Goal: Task Accomplishment & Management: Use online tool/utility

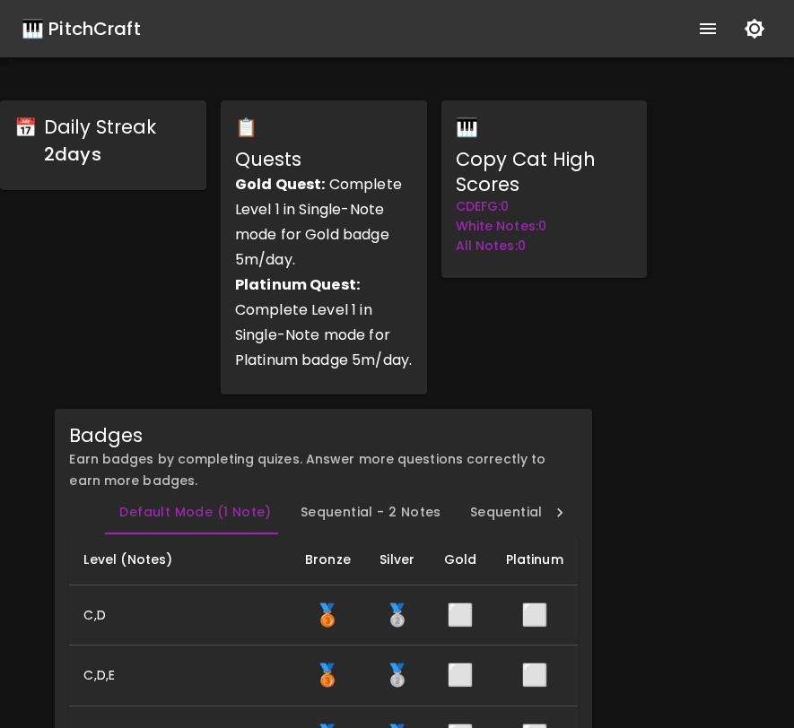
click at [656, 409] on div "📅 Daily Streak 2 day s 📋 Quests Gold Quest: Complete Level 1 in Single-Note mod…" at bounding box center [324, 247] width 676 height 323
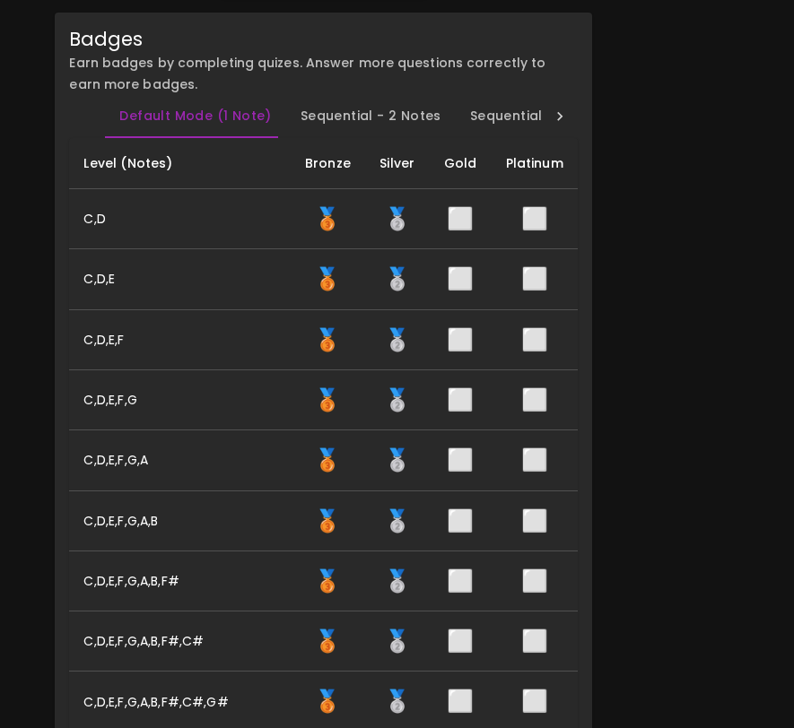
scroll to position [81, 0]
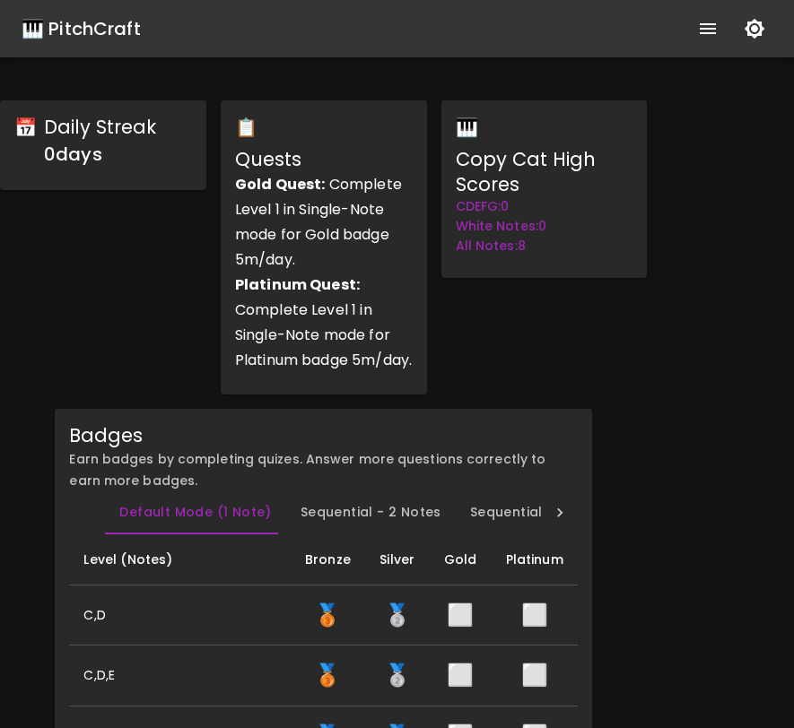
click at [118, 33] on div "🎹 PitchCraft" at bounding box center [81, 28] width 119 height 29
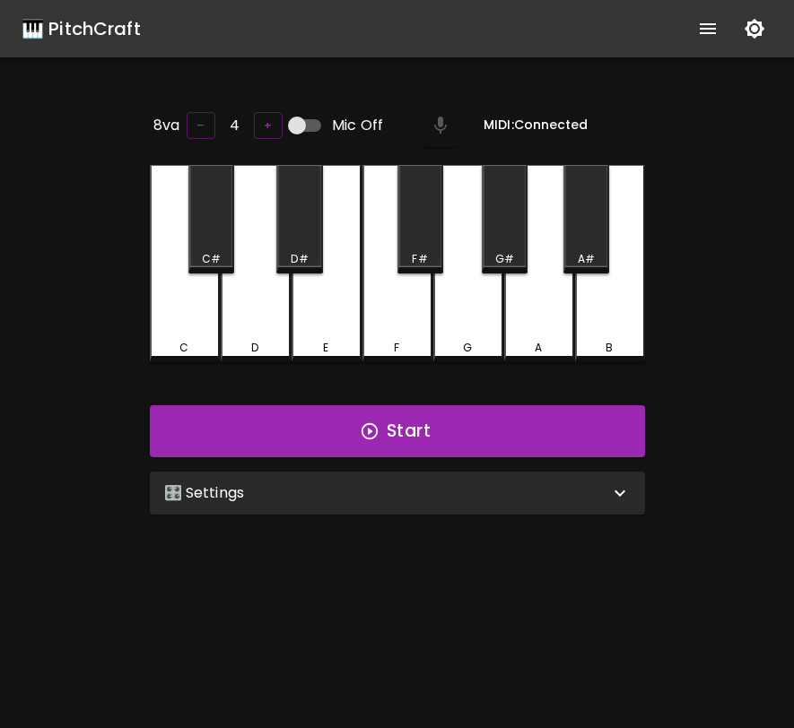
click at [404, 483] on div "🎛️ Settings" at bounding box center [386, 494] width 445 height 22
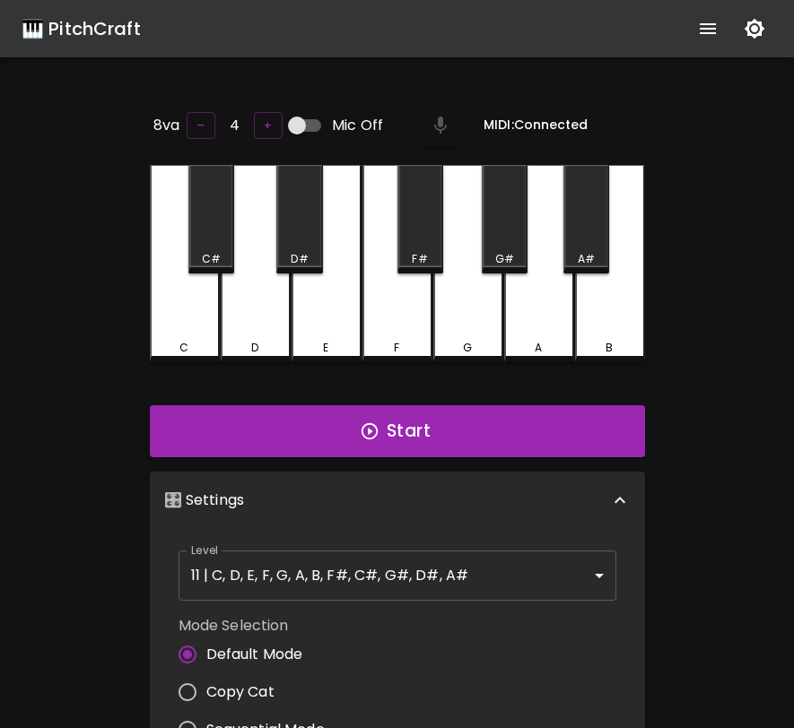
click at [360, 563] on body "🎹 PitchCraft About Badges Log Out 8va – 4 + Mic Off MIDI: Connected C C# D D# E…" at bounding box center [397, 594] width 794 height 1189
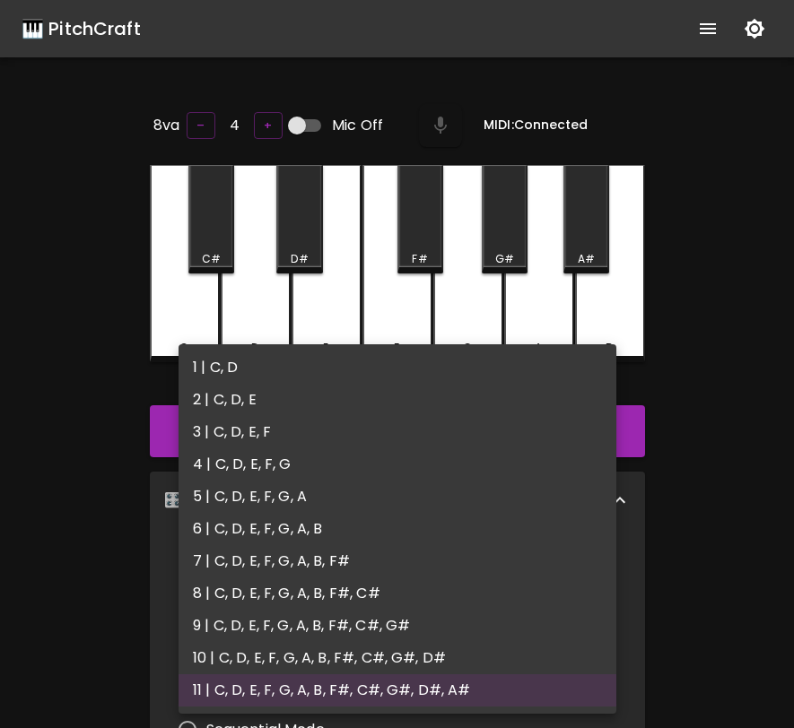
click at [341, 475] on li "4 | C, D, E, F, G" at bounding box center [398, 465] width 438 height 32
type input "7"
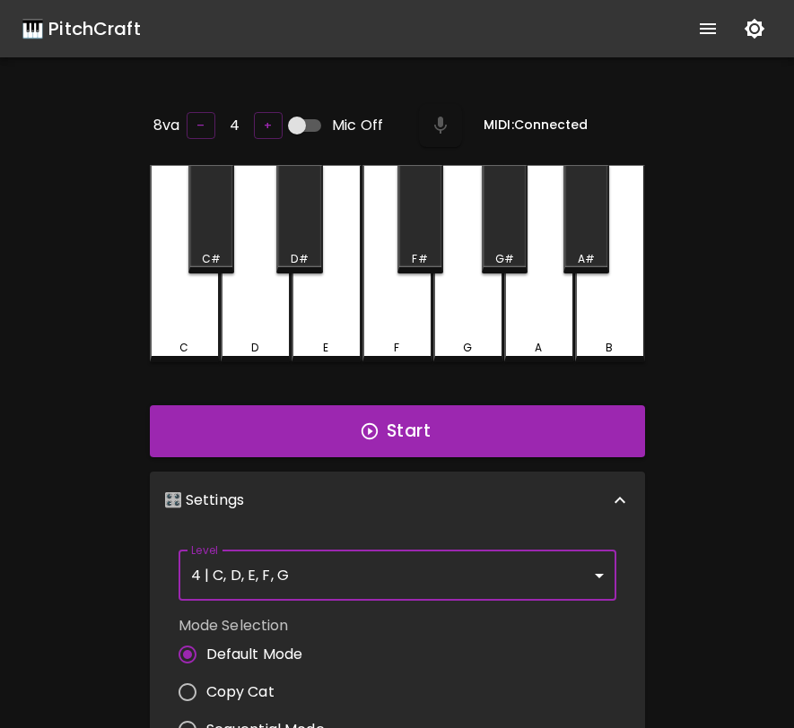
scroll to position [7, 0]
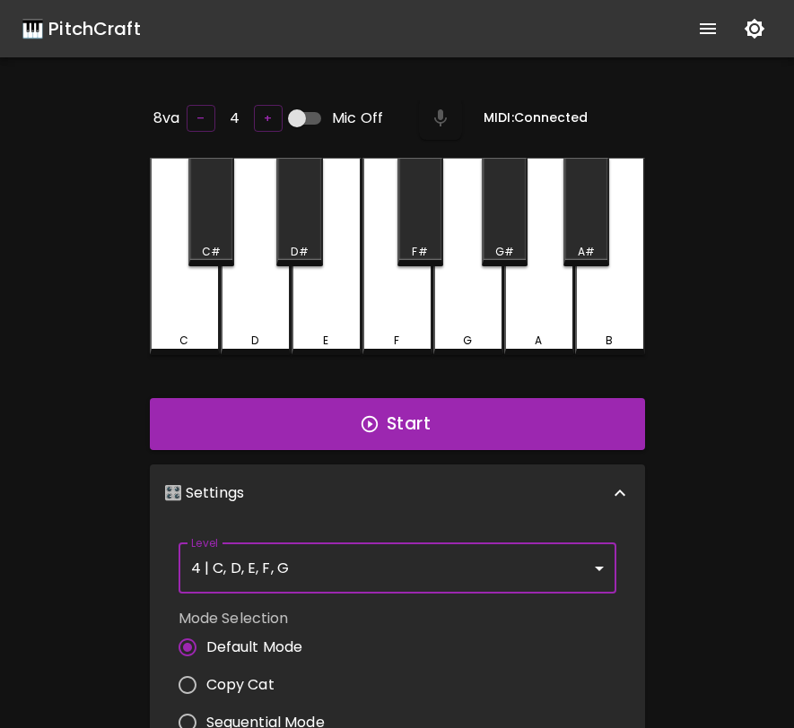
click at [257, 675] on span "Copy Cat" at bounding box center [240, 686] width 68 height 22
click at [206, 673] on input "Copy Cat" at bounding box center [188, 685] width 38 height 38
radio input "true"
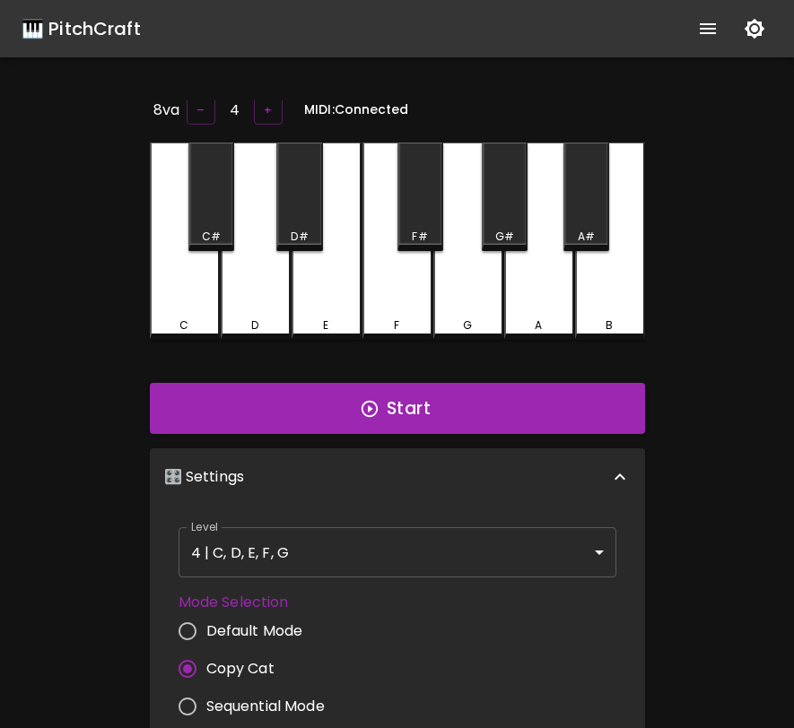
scroll to position [0, 0]
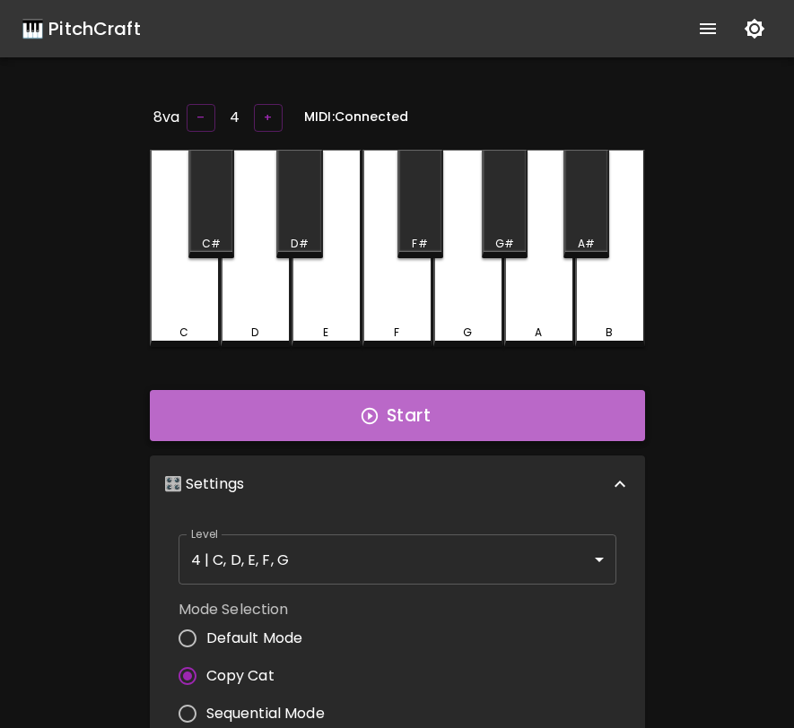
click at [401, 409] on button "Start" at bounding box center [397, 416] width 495 height 52
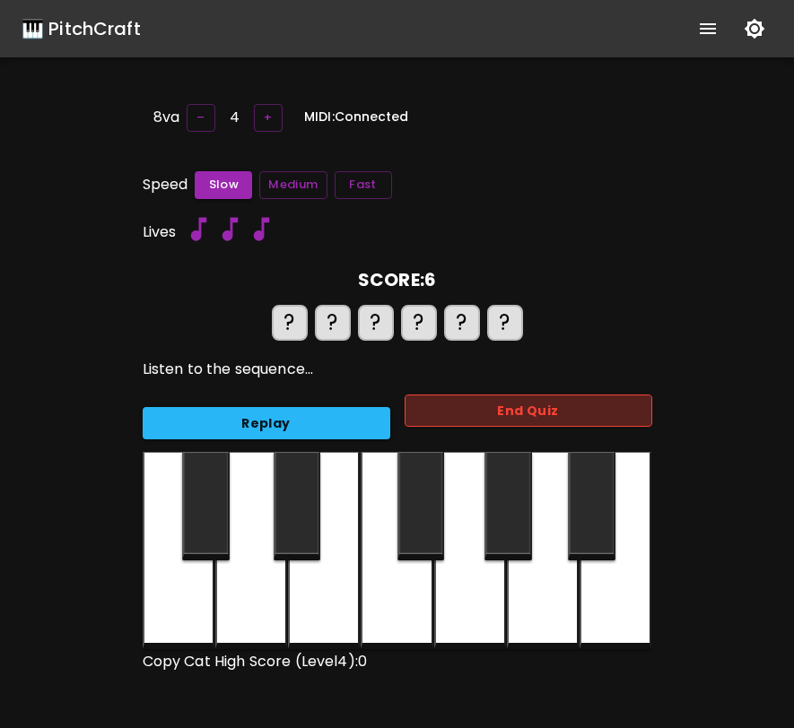
click at [435, 413] on button "End Quiz" at bounding box center [529, 411] width 248 height 33
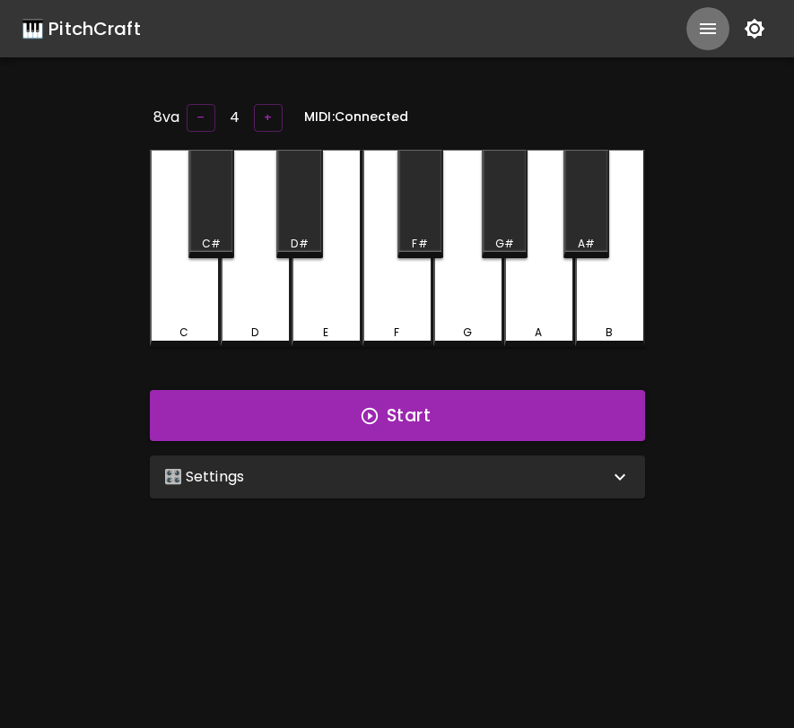
click at [700, 30] on icon "show more" at bounding box center [708, 29] width 22 height 22
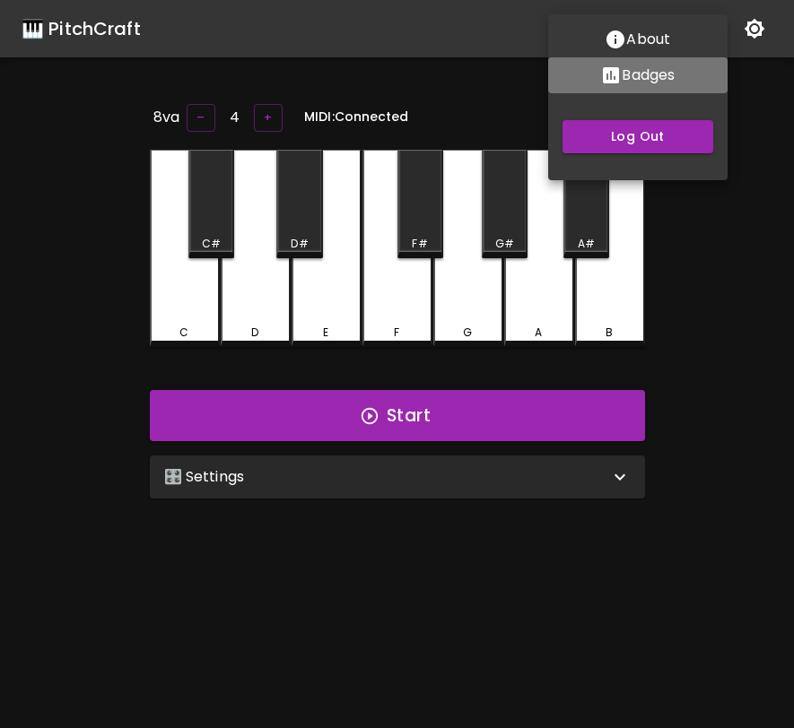
click at [664, 85] on p "Badges" at bounding box center [648, 76] width 53 height 22
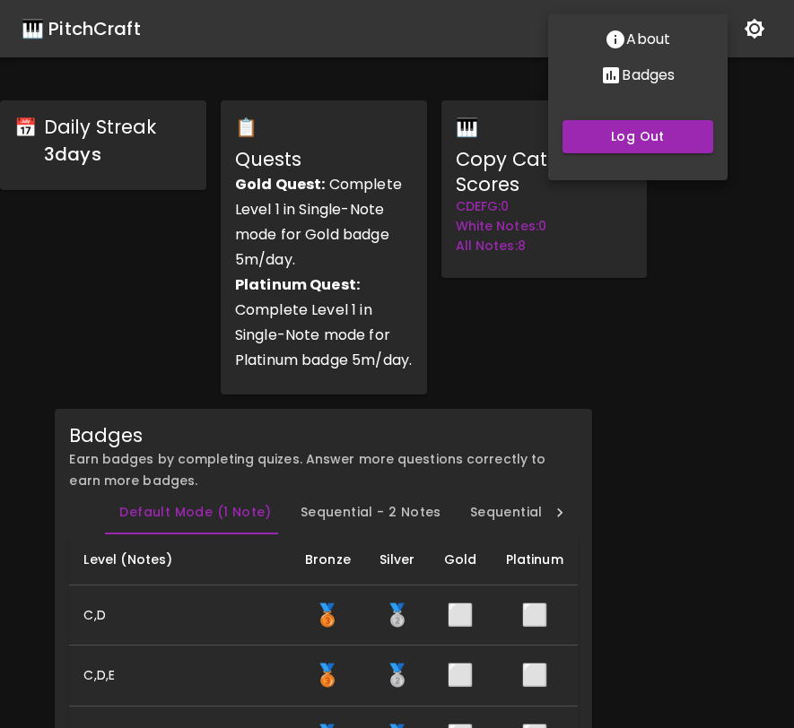
click at [668, 266] on div at bounding box center [397, 364] width 794 height 728
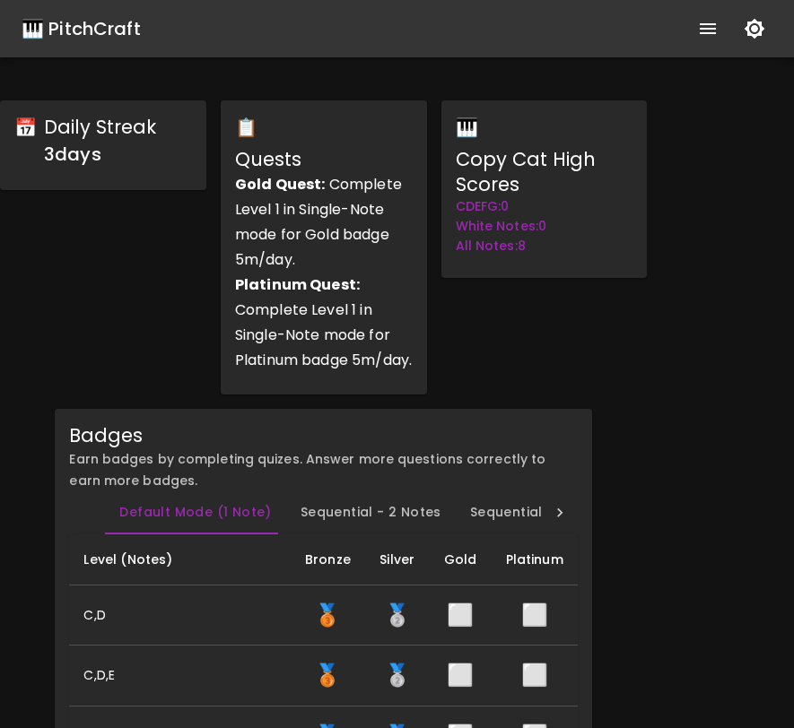
click at [102, 29] on div "🎹 PitchCraft" at bounding box center [81, 28] width 119 height 29
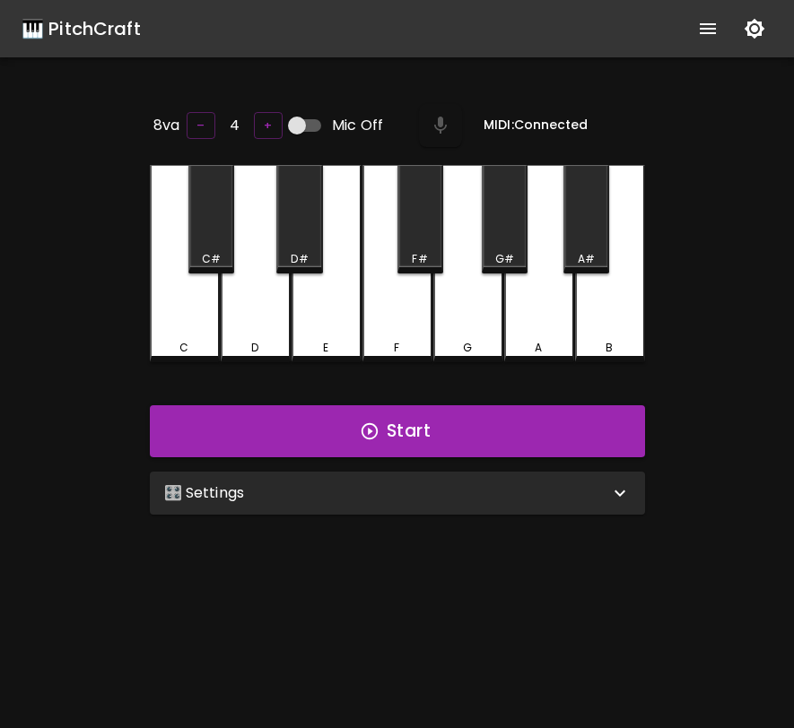
click at [285, 512] on div "🎛️ Settings Level 11 | C, D, E, F, G, A, B, F#, C#, G#, D#, A# 21 Level Mode Se…" at bounding box center [398, 493] width 510 height 57
click at [294, 493] on div "🎛️ Settings" at bounding box center [386, 494] width 445 height 22
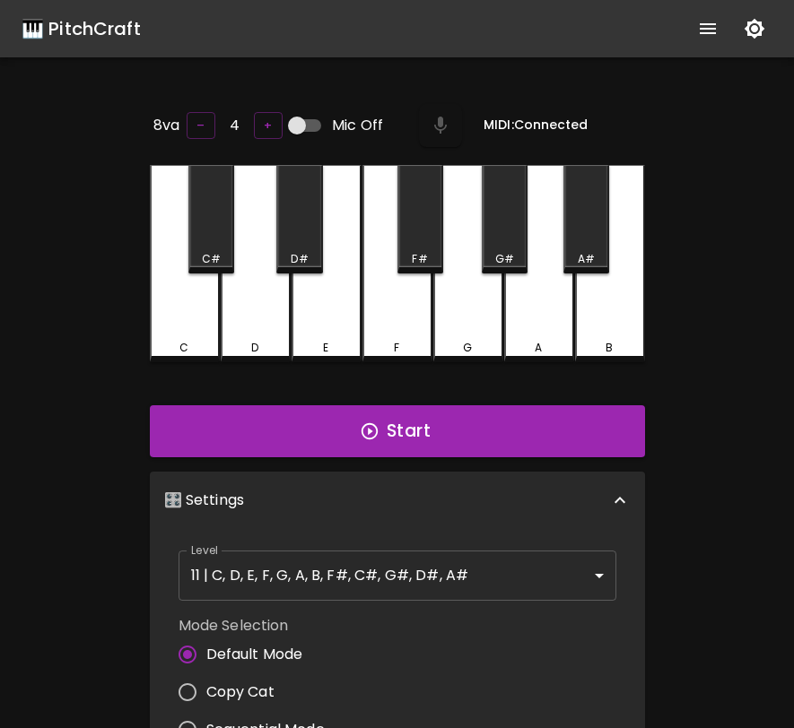
scroll to position [7, 0]
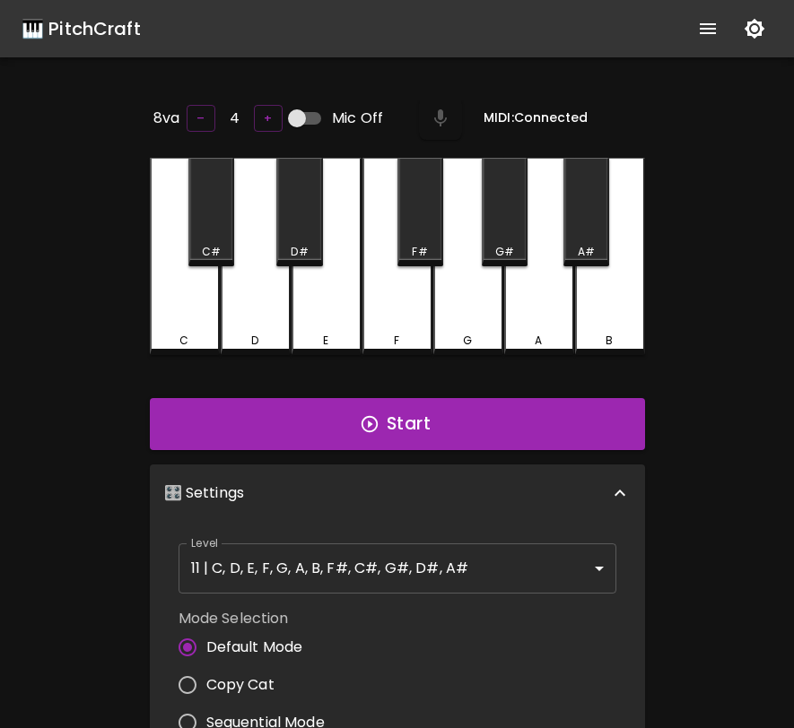
click at [261, 666] on label "Copy Cat" at bounding box center [247, 685] width 156 height 38
click at [206, 666] on input "Copy Cat" at bounding box center [188, 685] width 38 height 38
radio input "true"
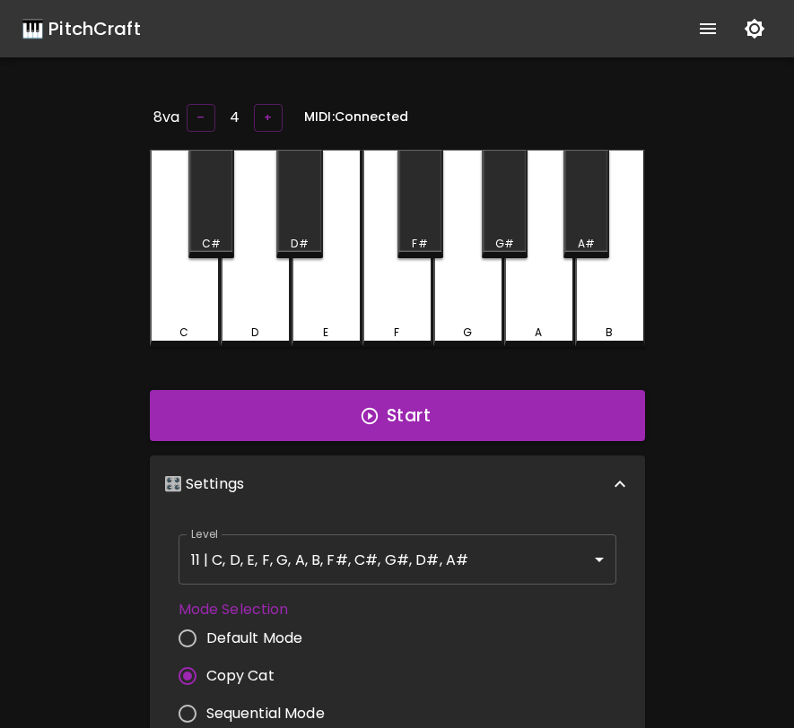
click at [303, 599] on label "Mode Selection" at bounding box center [259, 609] width 161 height 21
click at [324, 554] on body "🎹 PitchCraft About Badges Log Out 8va – 4 + MIDI: Connected C C# D D# E F F# G …" at bounding box center [397, 586] width 794 height 1172
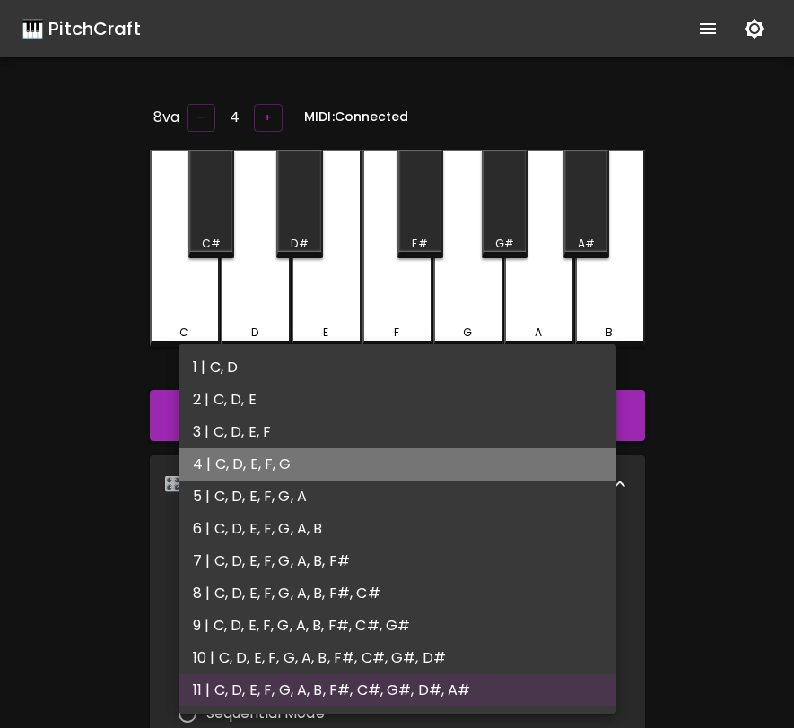
click at [309, 470] on li "4 | C, D, E, F, G" at bounding box center [398, 465] width 438 height 32
type input "7"
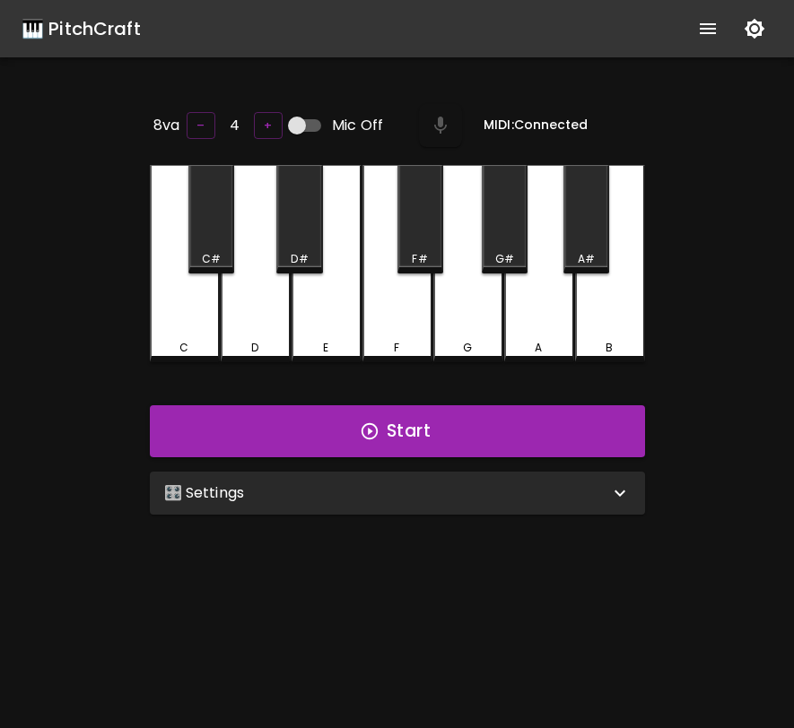
click at [707, 27] on icon "show more" at bounding box center [708, 29] width 22 height 22
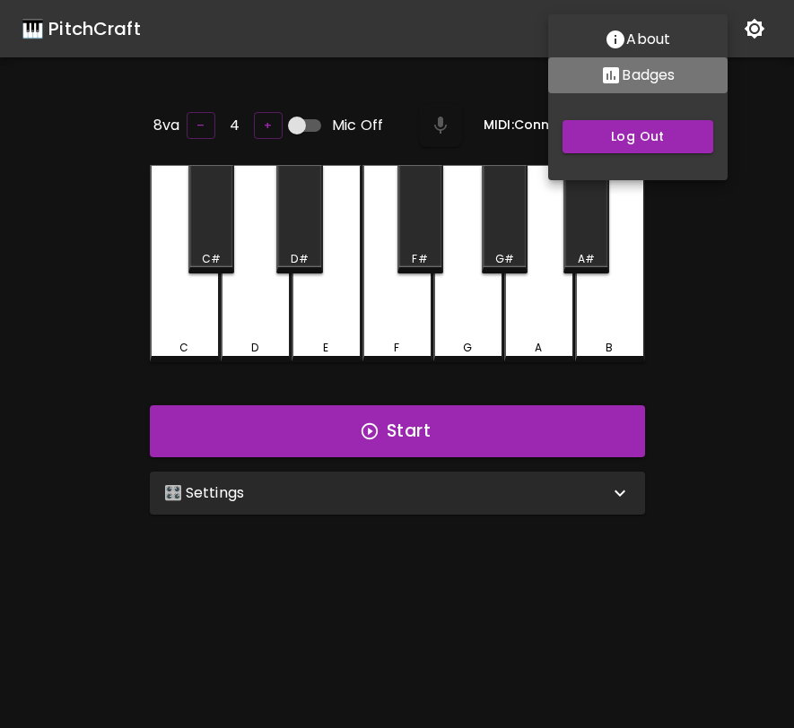
click at [666, 73] on p "Badges" at bounding box center [648, 76] width 53 height 22
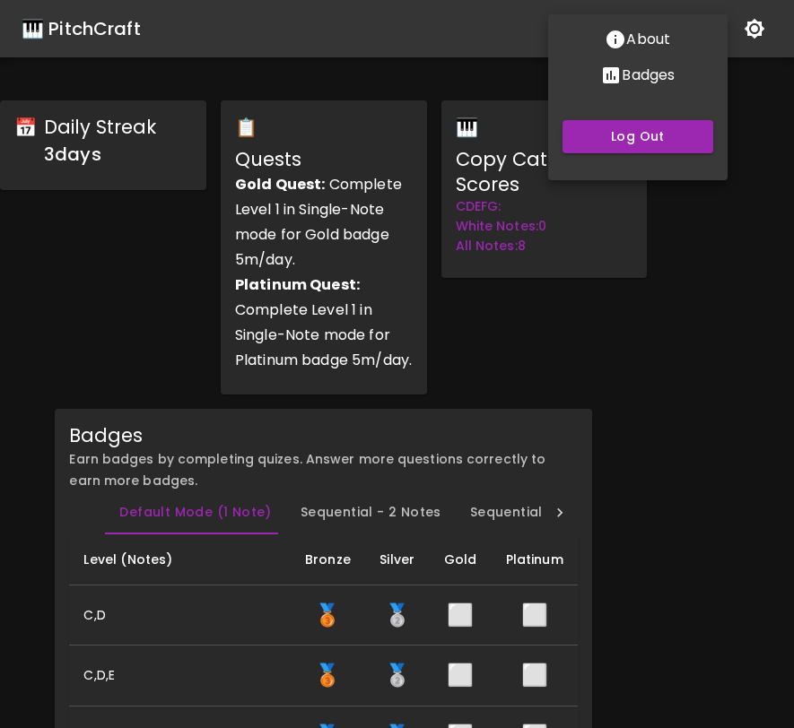
click at [640, 241] on div at bounding box center [397, 364] width 794 height 728
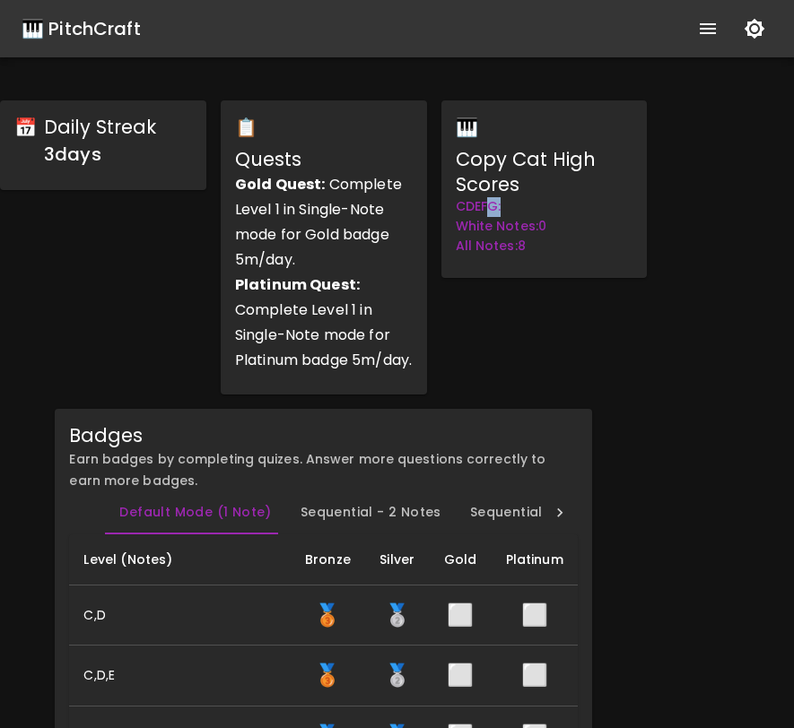
drag, startPoint x: 530, startPoint y: 207, endPoint x: 491, endPoint y: 216, distance: 40.5
click at [491, 216] on div "CDEFG:" at bounding box center [545, 207] width 178 height 20
click at [512, 213] on div "CDEFG:" at bounding box center [545, 207] width 178 height 20
click at [510, 209] on div "CDEFG: 0" at bounding box center [545, 207] width 178 height 20
drag, startPoint x: 514, startPoint y: 209, endPoint x: 501, endPoint y: 212, distance: 13.7
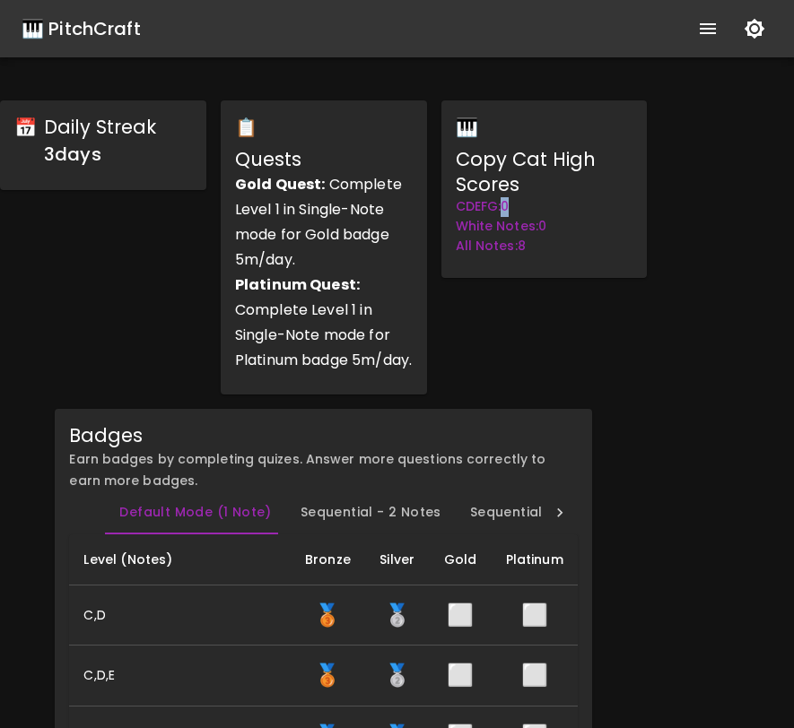
click at [501, 212] on div "CDEFG: 0" at bounding box center [545, 207] width 178 height 20
click at [540, 238] on div "All Notes: 8" at bounding box center [545, 247] width 178 height 20
click at [107, 28] on div "🎹 PitchCraft" at bounding box center [81, 28] width 119 height 29
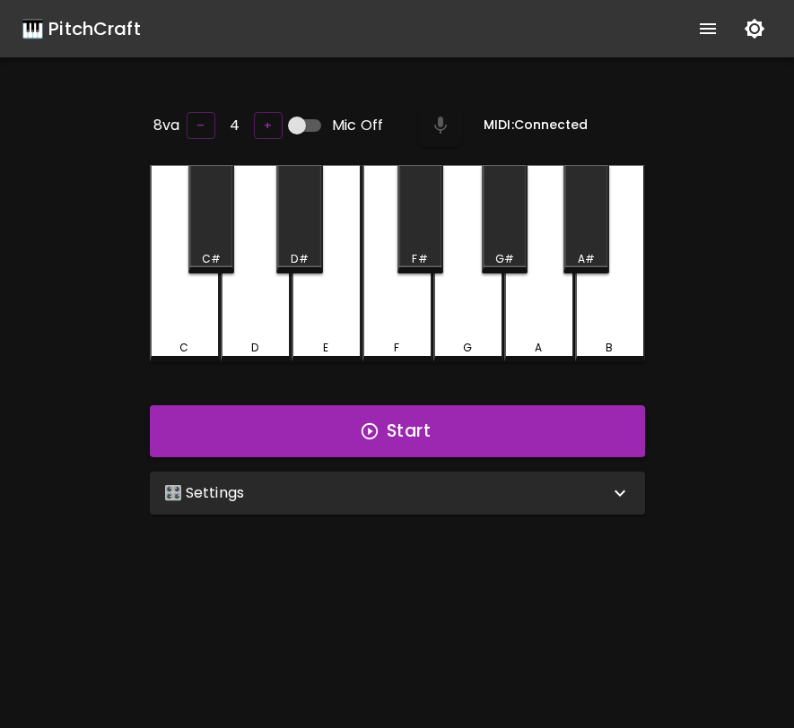
click at [475, 477] on div "🎛️ Settings" at bounding box center [397, 493] width 495 height 43
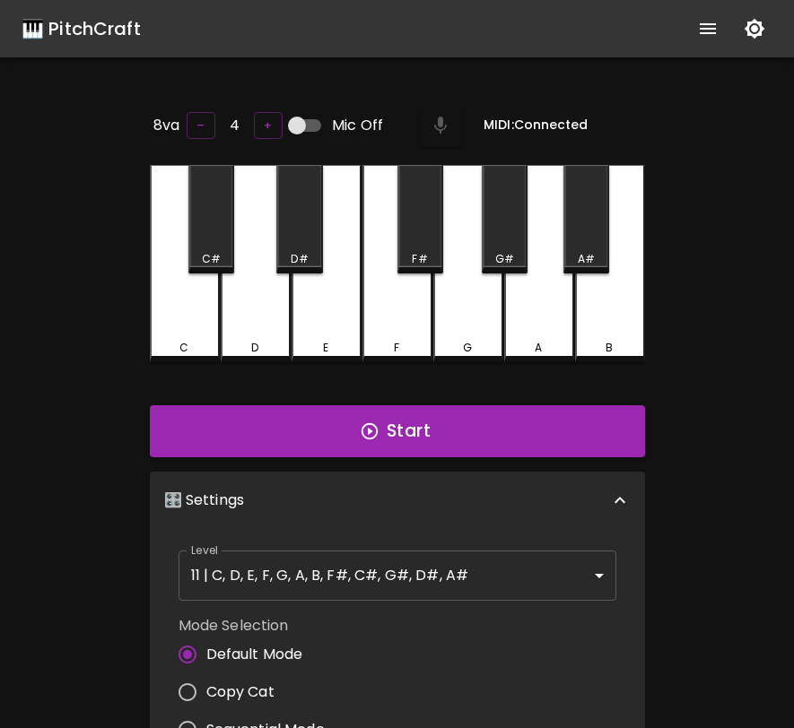
click at [432, 569] on body "🎹 PitchCraft About Badges Log Out 8va – 4 + Mic Off MIDI: Connected C C# D D# E…" at bounding box center [397, 594] width 794 height 1189
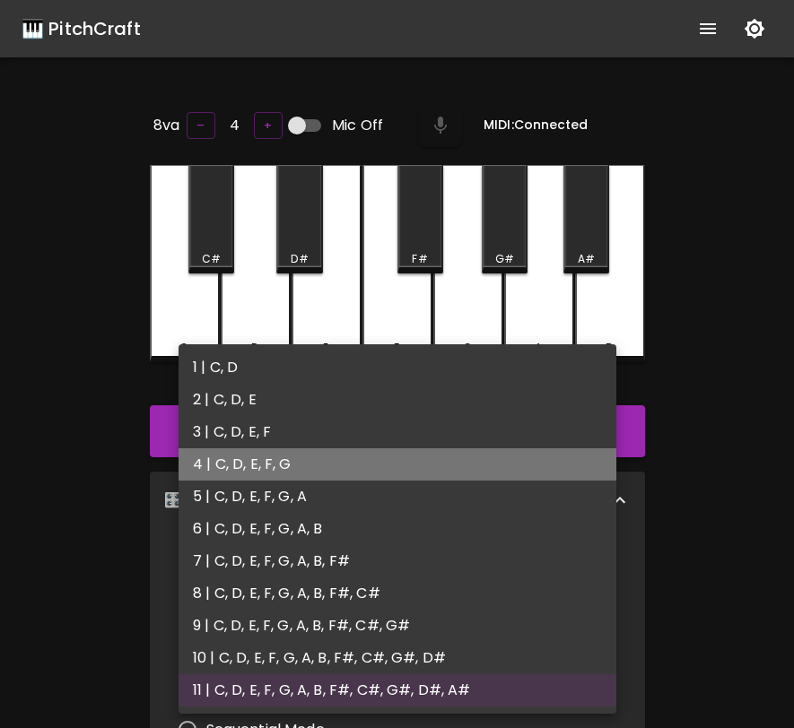
click at [434, 474] on li "4 | C, D, E, F, G" at bounding box center [398, 465] width 438 height 32
type input "7"
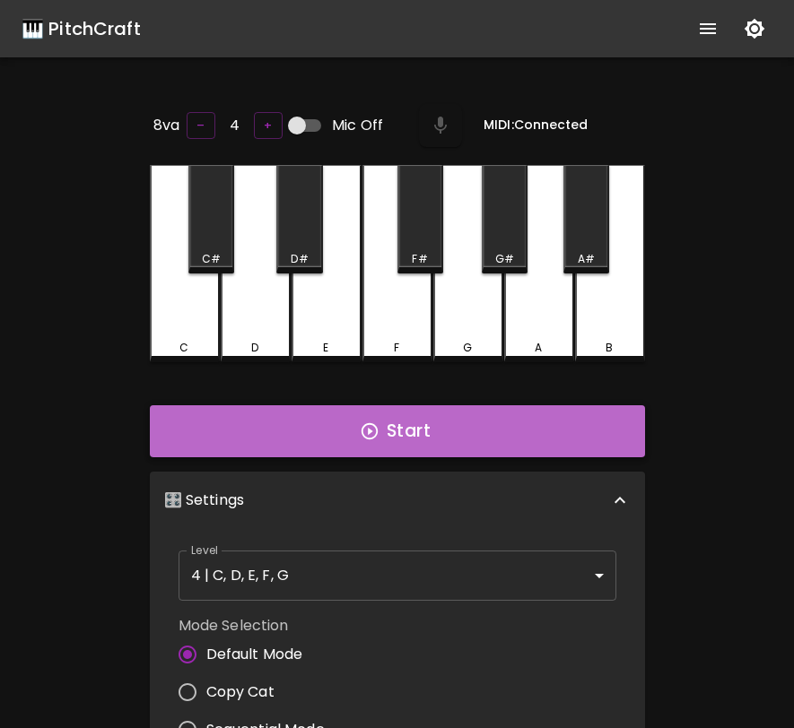
click at [457, 427] on button "Start" at bounding box center [397, 431] width 495 height 52
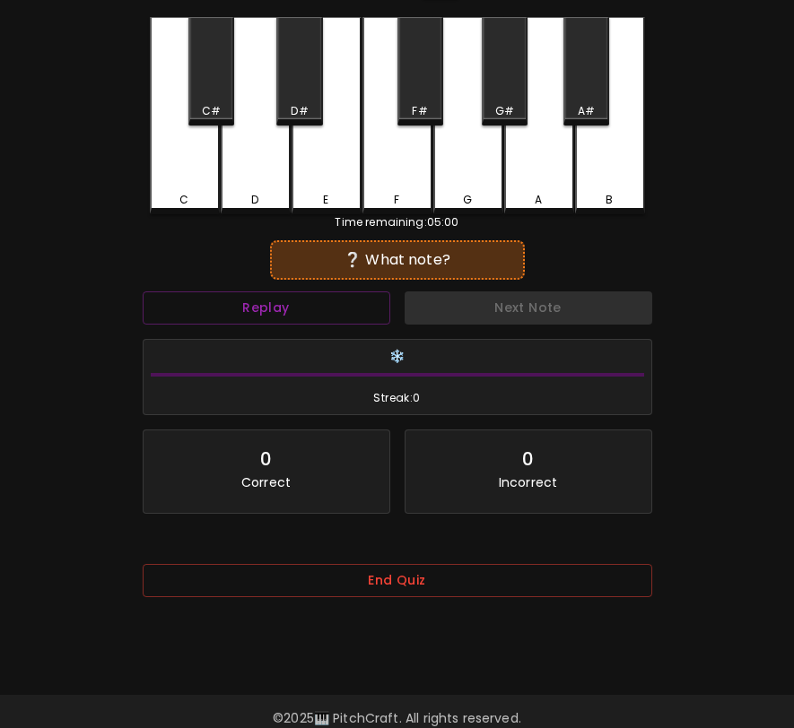
scroll to position [175, 0]
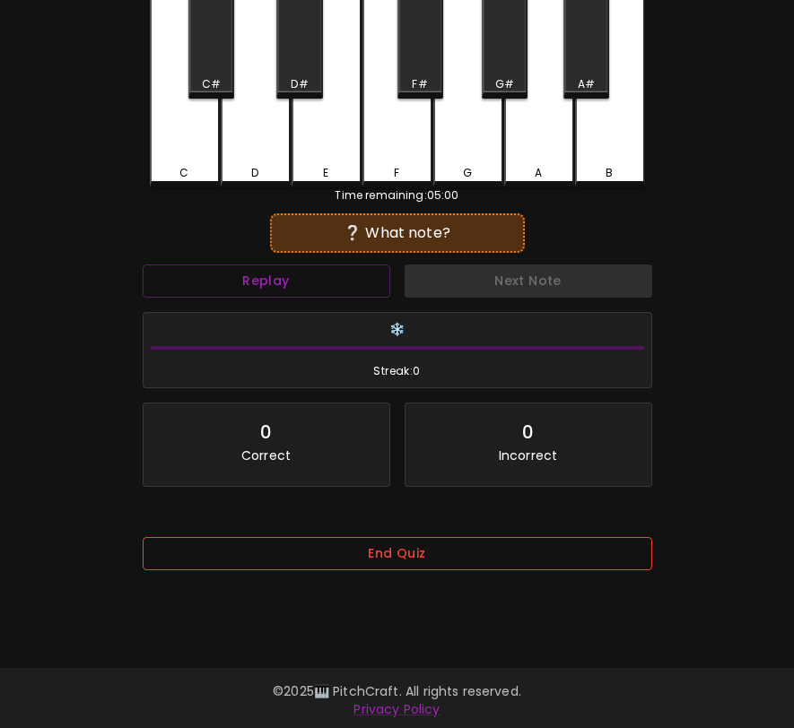
click at [467, 568] on button "End Quiz" at bounding box center [398, 553] width 510 height 33
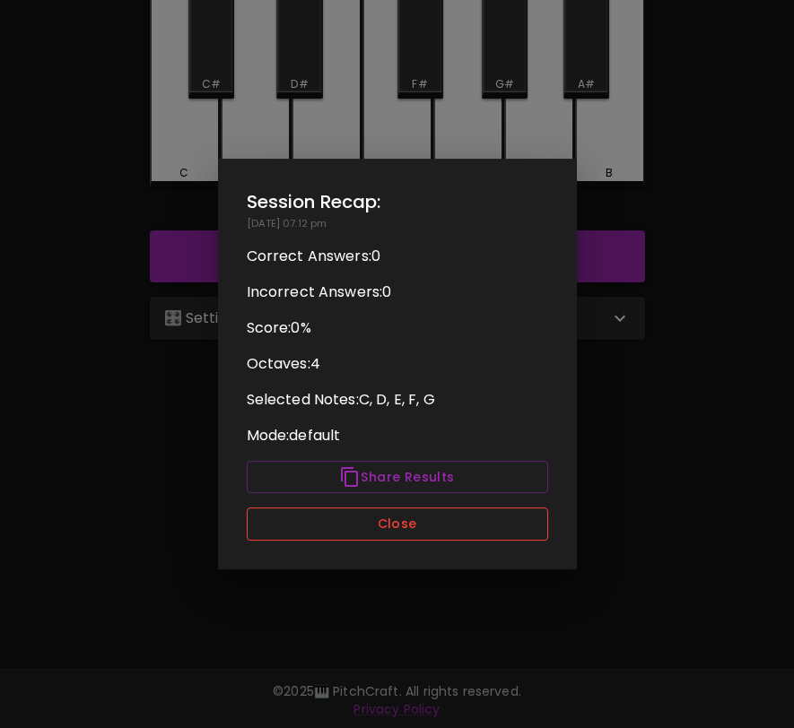
click at [449, 537] on button "Close" at bounding box center [397, 524] width 301 height 33
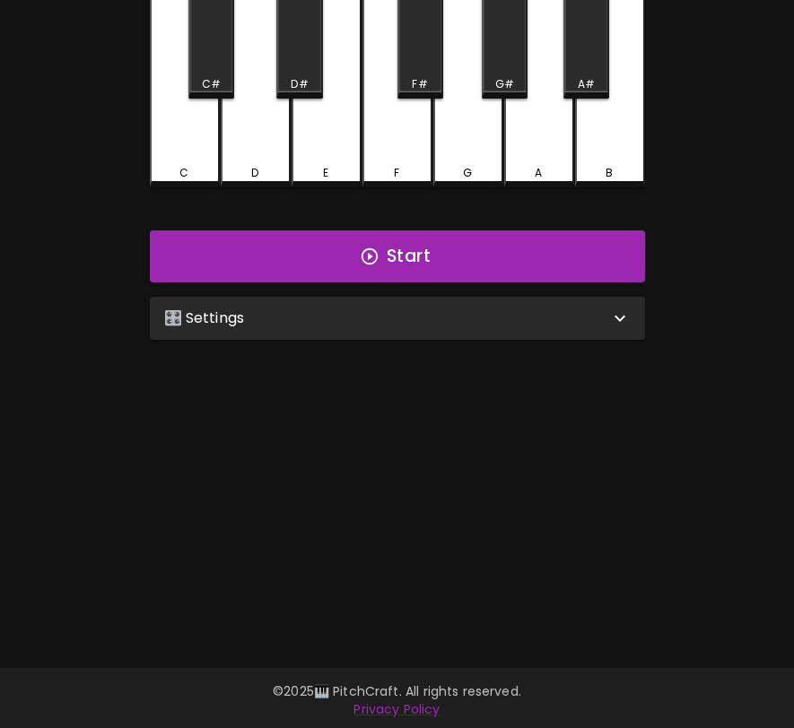
click at [459, 327] on div "🎛️ Settings" at bounding box center [397, 318] width 495 height 43
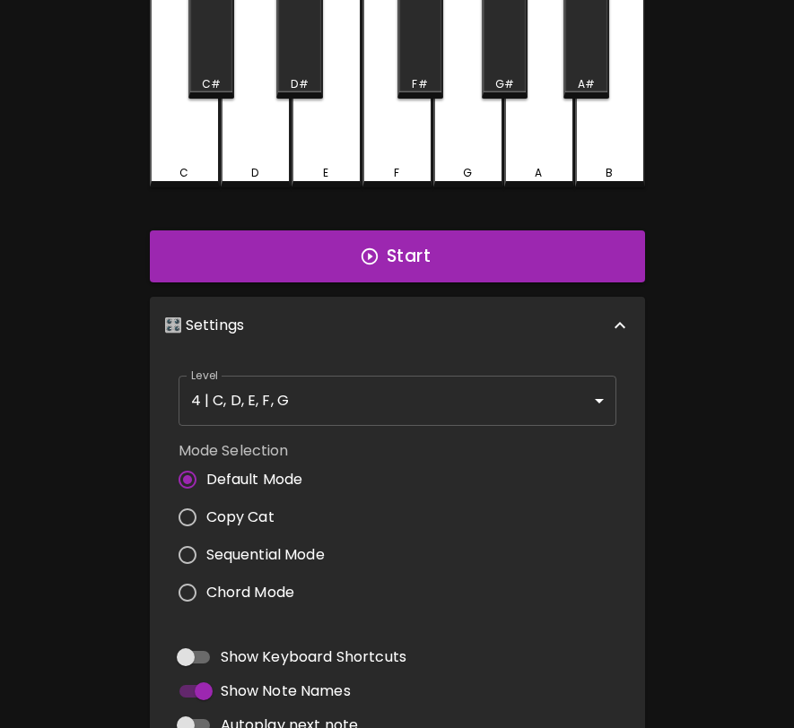
click at [267, 501] on label "Copy Cat" at bounding box center [247, 518] width 156 height 38
click at [206, 501] on input "Copy Cat" at bounding box center [188, 518] width 38 height 38
radio input "true"
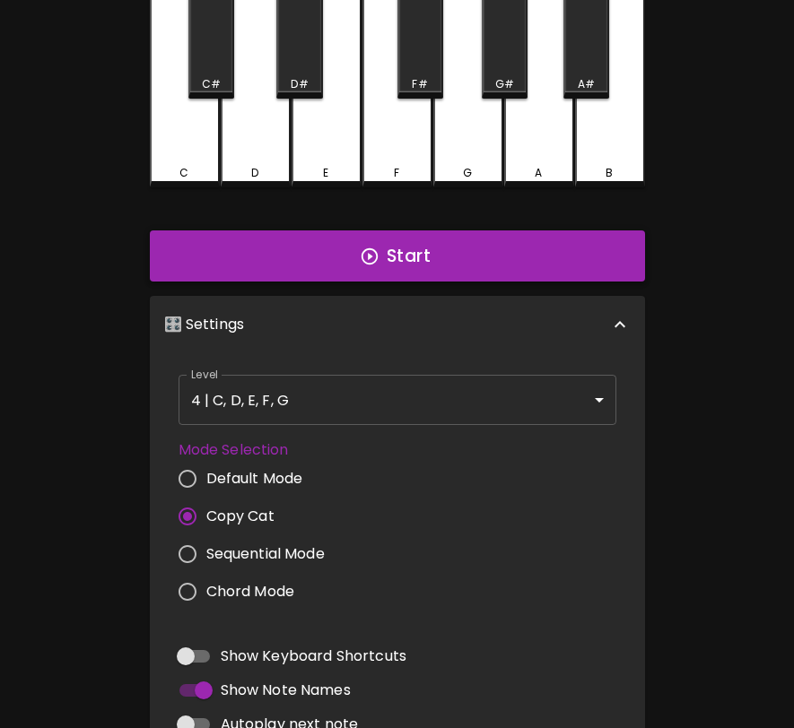
click at [402, 253] on button "Start" at bounding box center [397, 257] width 495 height 52
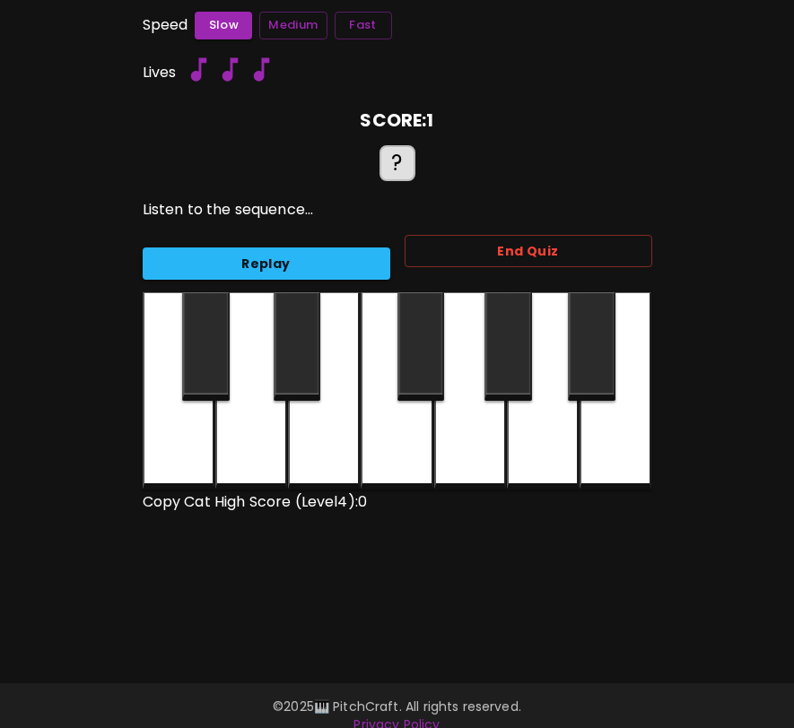
scroll to position [0, 0]
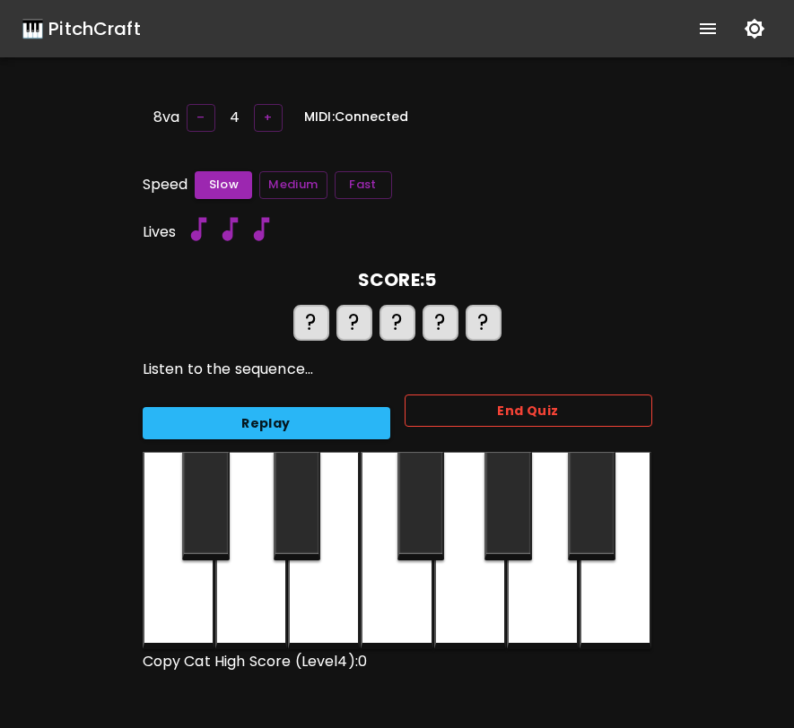
click at [527, 414] on button "End Quiz" at bounding box center [529, 411] width 248 height 33
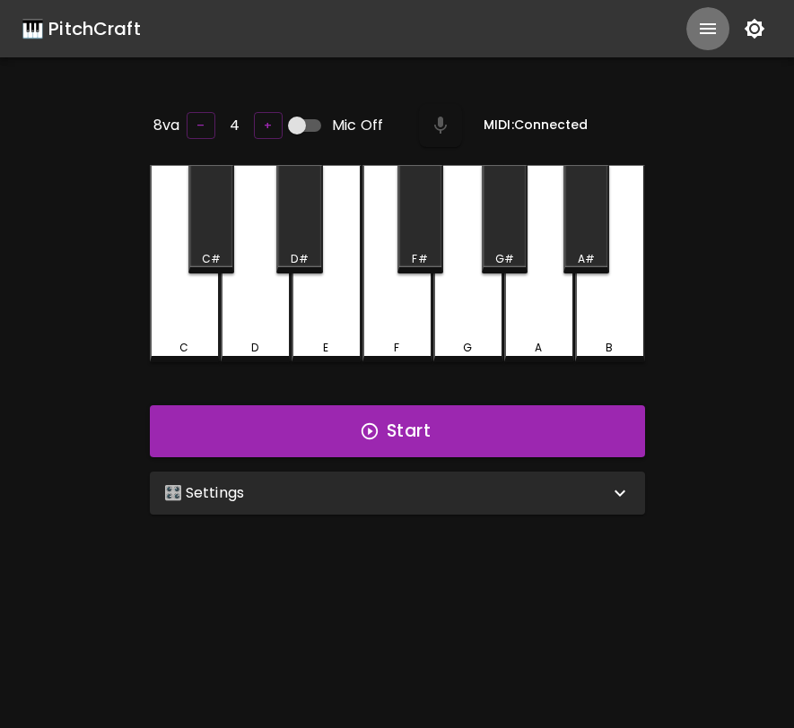
click at [709, 18] on icon "show more" at bounding box center [708, 29] width 22 height 22
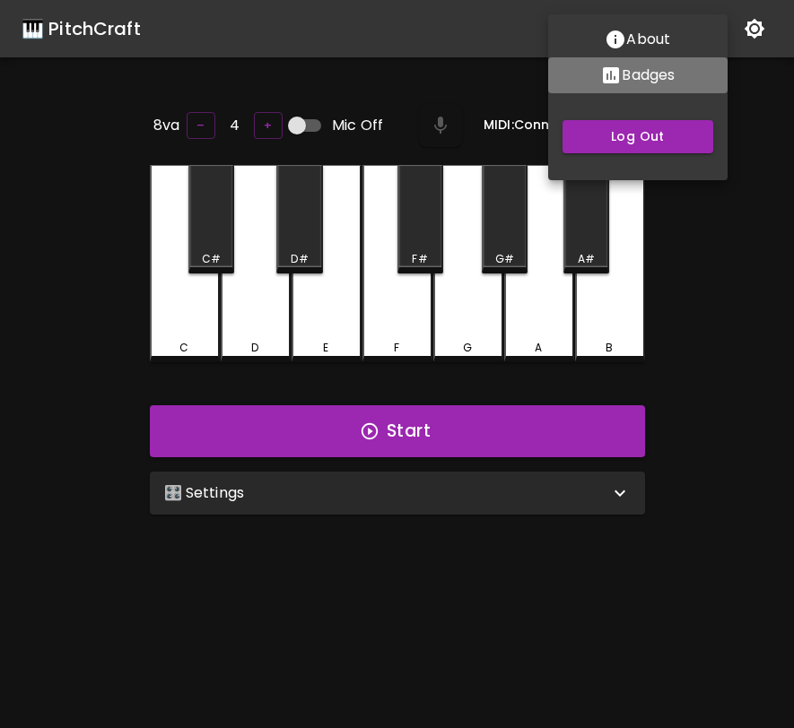
click at [658, 77] on p "Badges" at bounding box center [648, 76] width 53 height 22
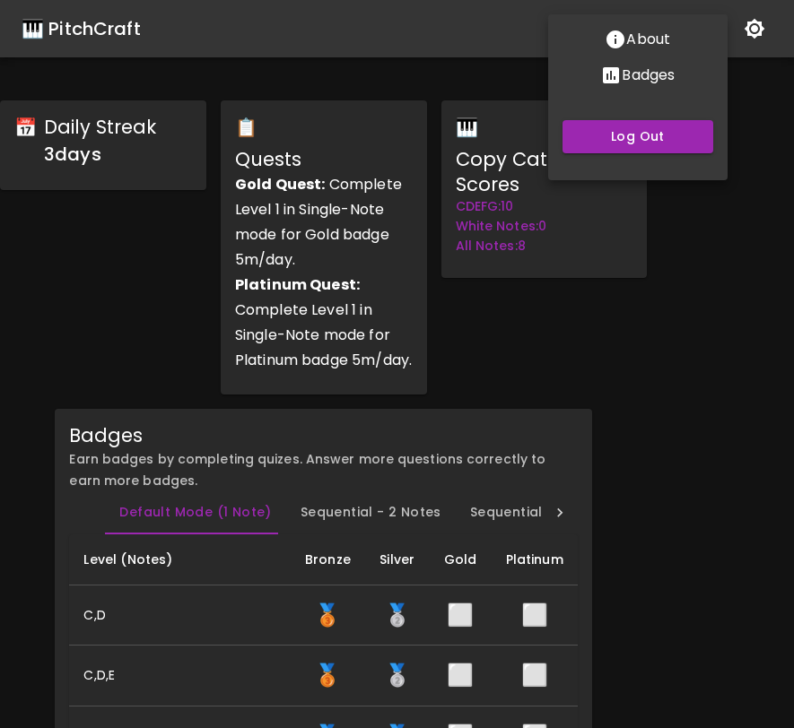
click at [641, 237] on div at bounding box center [397, 364] width 794 height 728
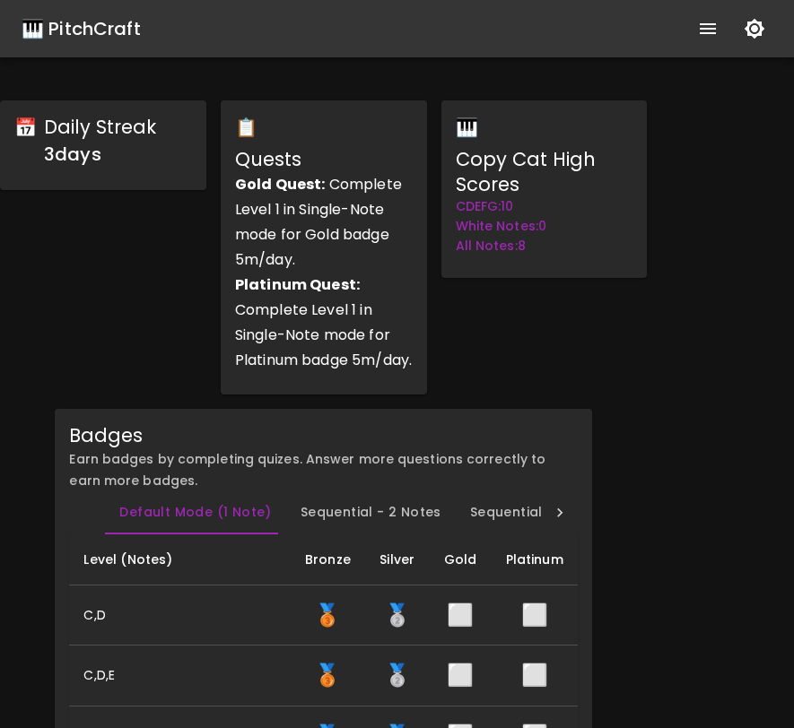
click at [117, 31] on div "🎹 PitchCraft" at bounding box center [81, 28] width 119 height 29
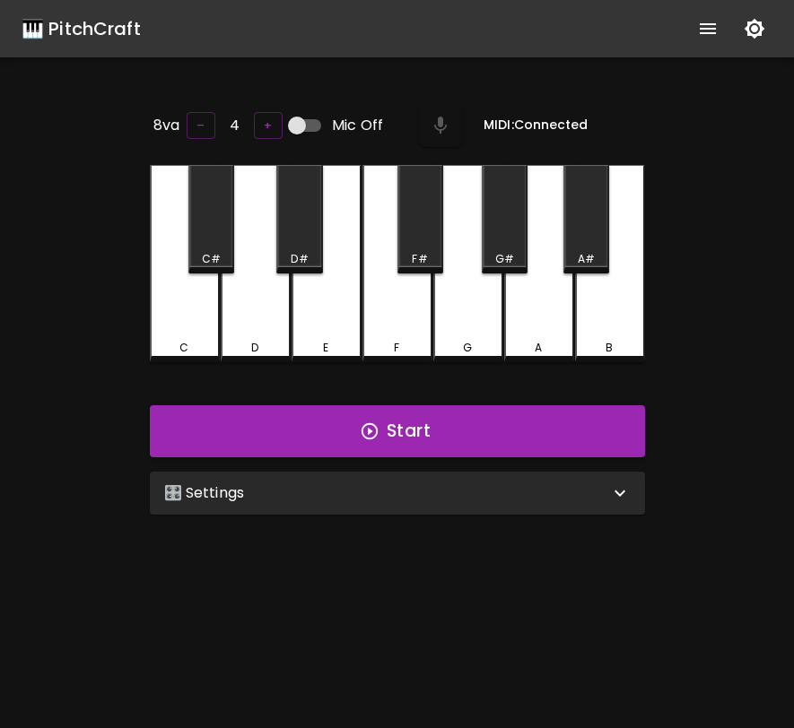
click at [344, 489] on div "🎛️ Settings" at bounding box center [386, 494] width 445 height 22
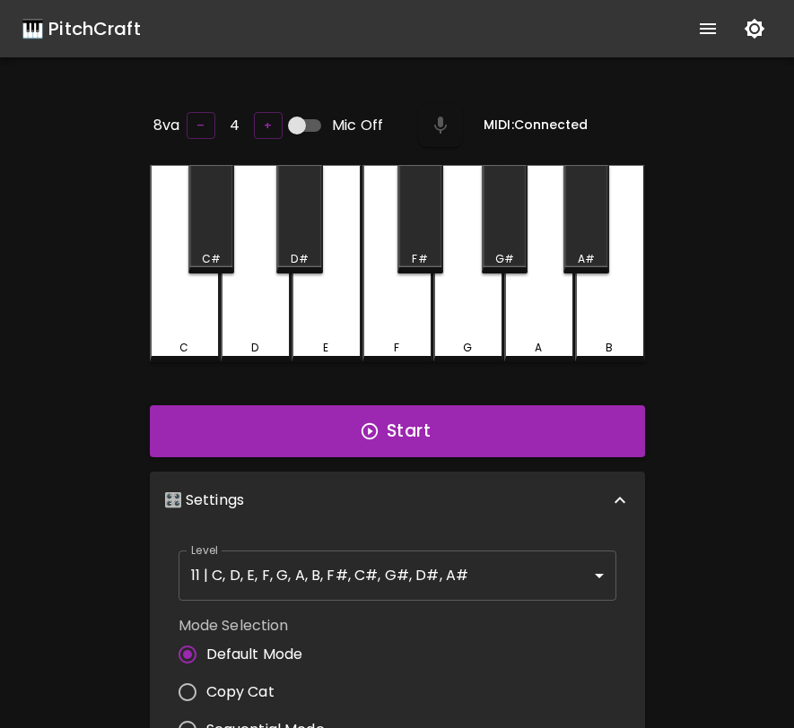
click at [351, 577] on body "🎹 PitchCraft About Badges Log Out 8va – 4 + Mic Off MIDI: Connected C C# D D# E…" at bounding box center [397, 594] width 794 height 1189
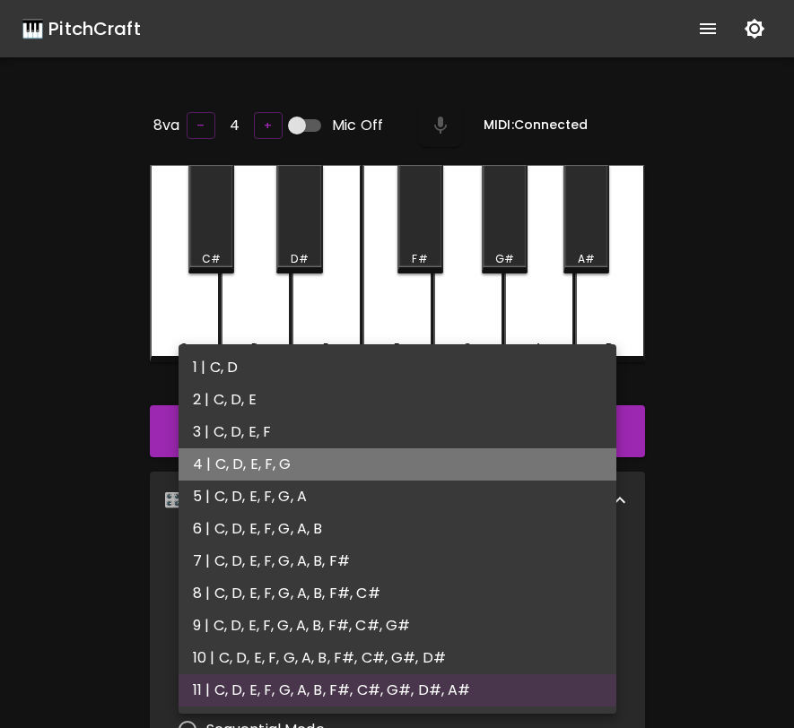
click at [344, 471] on li "4 | C, D, E, F, G" at bounding box center [398, 465] width 438 height 32
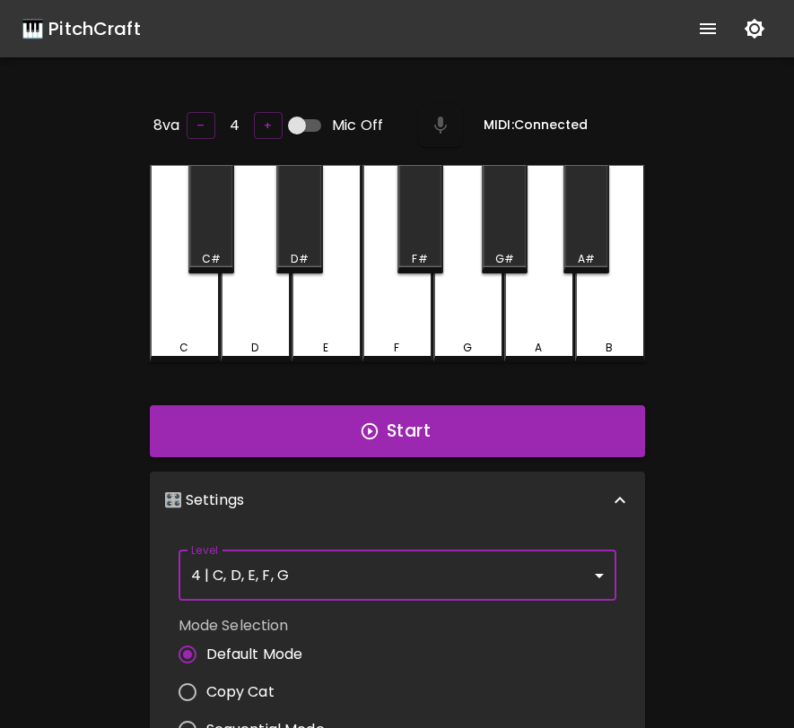
click at [491, 582] on body "🎹 PitchCraft About Badges Log Out 8va – 4 + Mic Off MIDI: Connected C C# D D# E…" at bounding box center [397, 594] width 794 height 1189
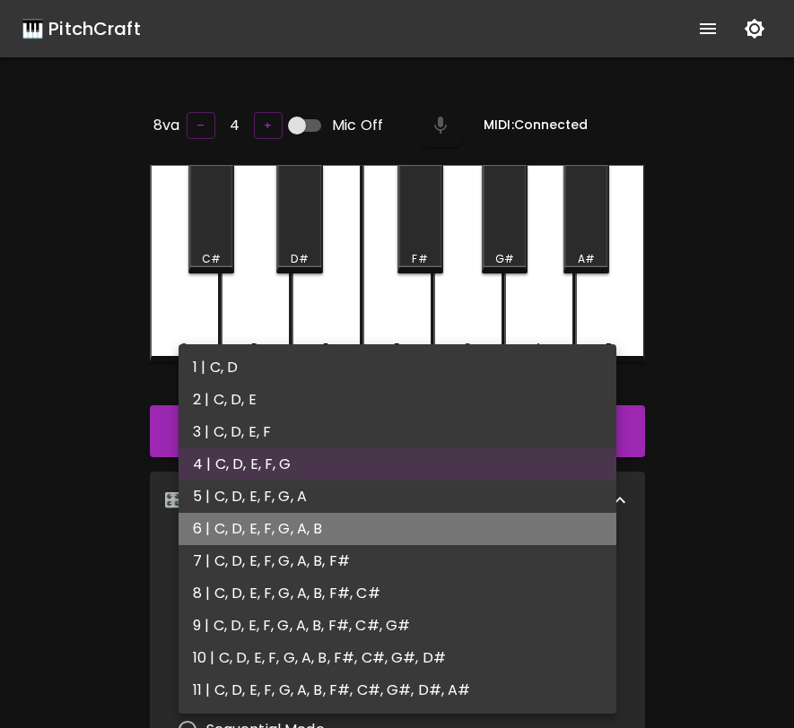
click at [478, 518] on li "6 | C, D, E, F, G, A, B" at bounding box center [398, 529] width 438 height 32
type input "11"
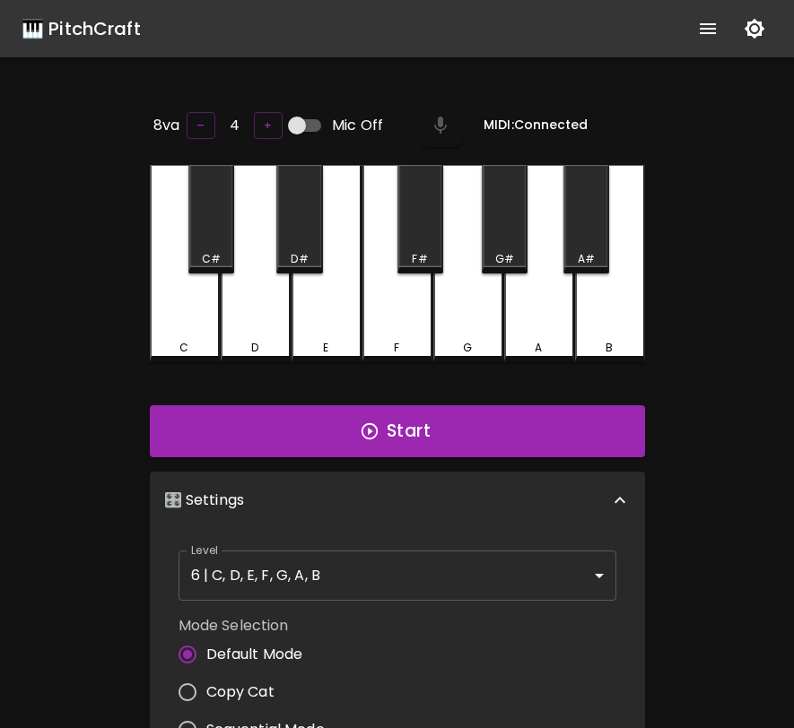
click at [239, 692] on span "Copy Cat" at bounding box center [240, 693] width 68 height 22
click at [206, 692] on input "Copy Cat" at bounding box center [188, 693] width 38 height 38
radio input "true"
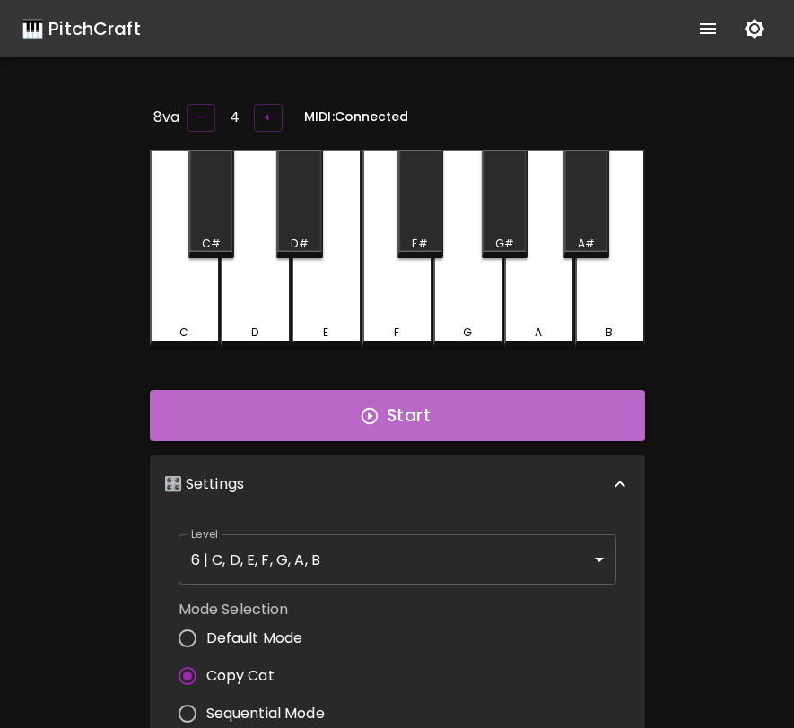
click at [451, 390] on button "Start" at bounding box center [397, 416] width 495 height 52
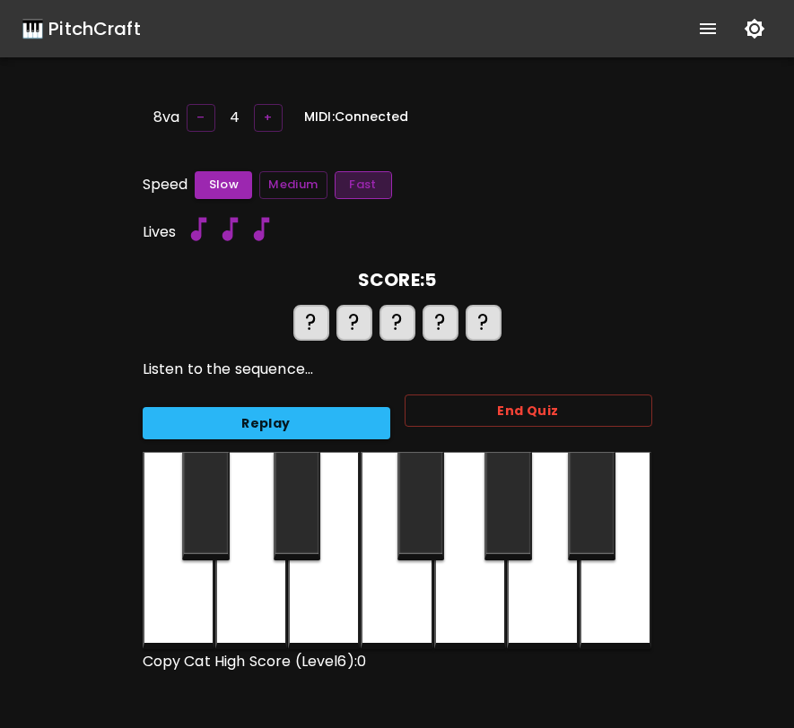
click at [376, 182] on button "Fast" at bounding box center [363, 185] width 57 height 28
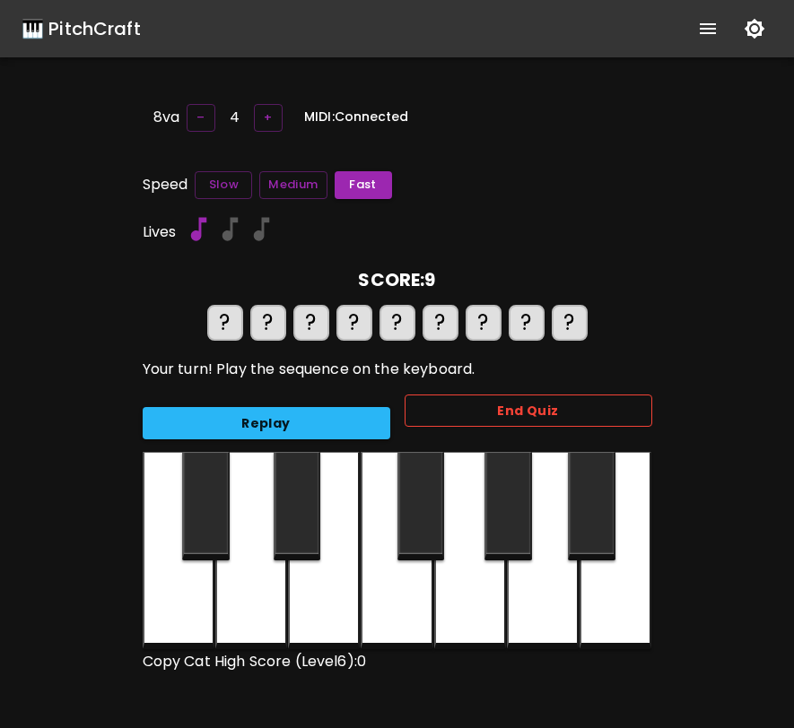
click at [513, 410] on button "End Quiz" at bounding box center [529, 411] width 248 height 33
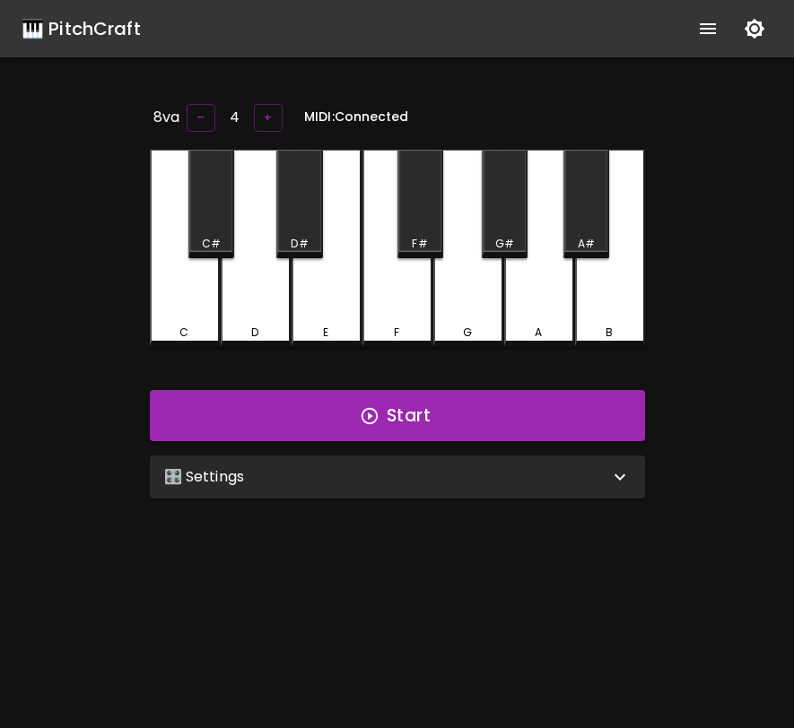
click at [700, 29] on icon "show more" at bounding box center [708, 28] width 16 height 11
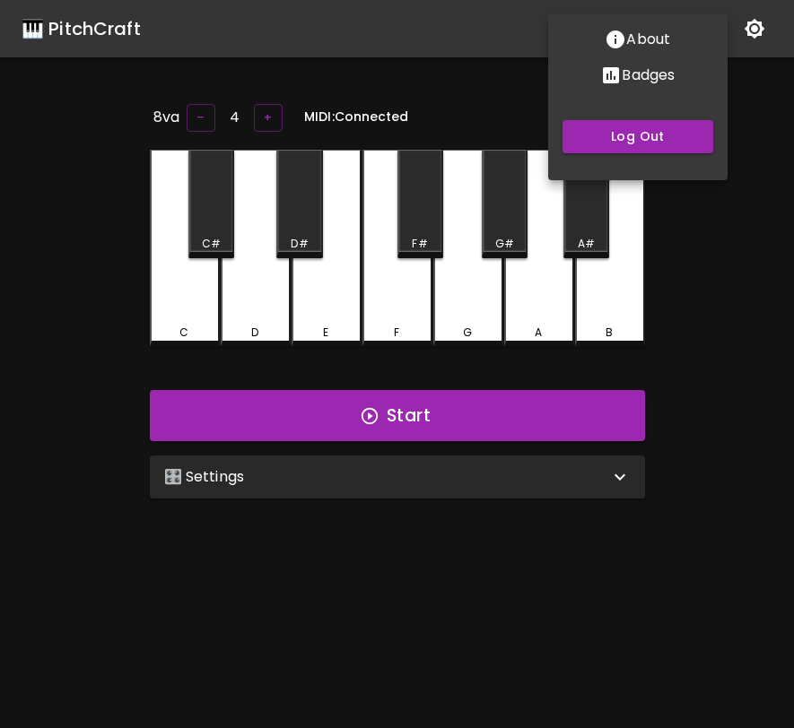
click at [649, 73] on p "Badges" at bounding box center [648, 76] width 53 height 22
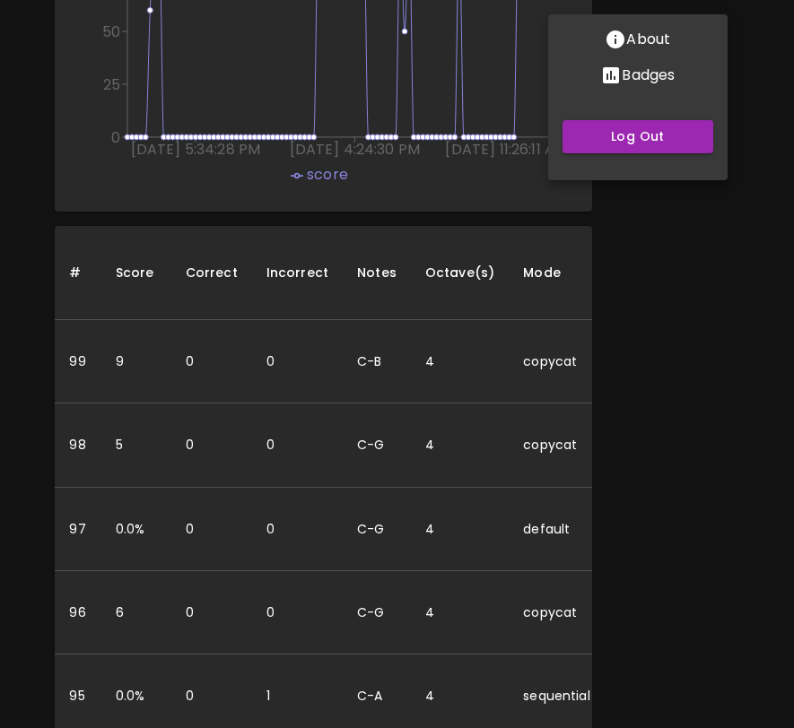
scroll to position [1705, 0]
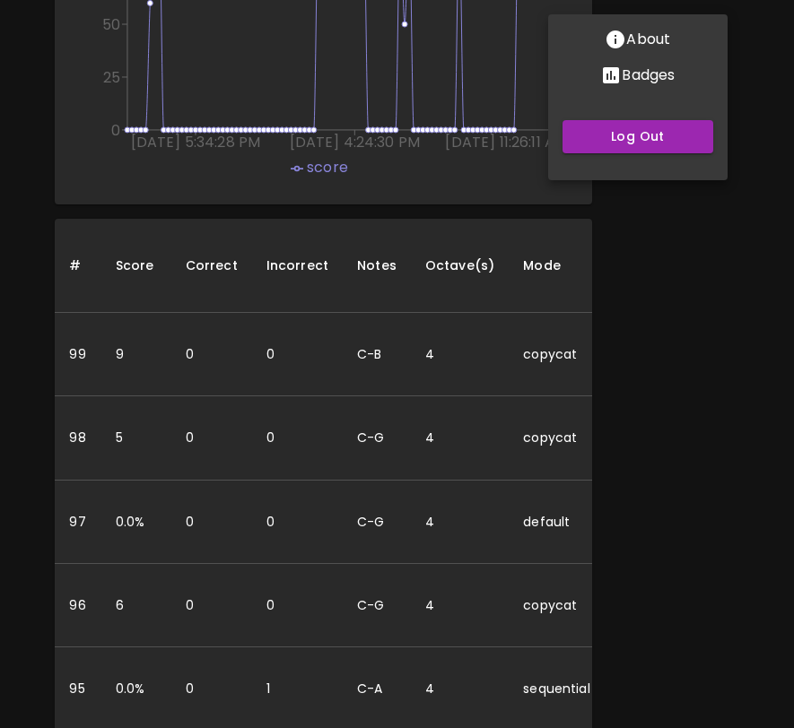
click at [653, 346] on div at bounding box center [397, 364] width 794 height 728
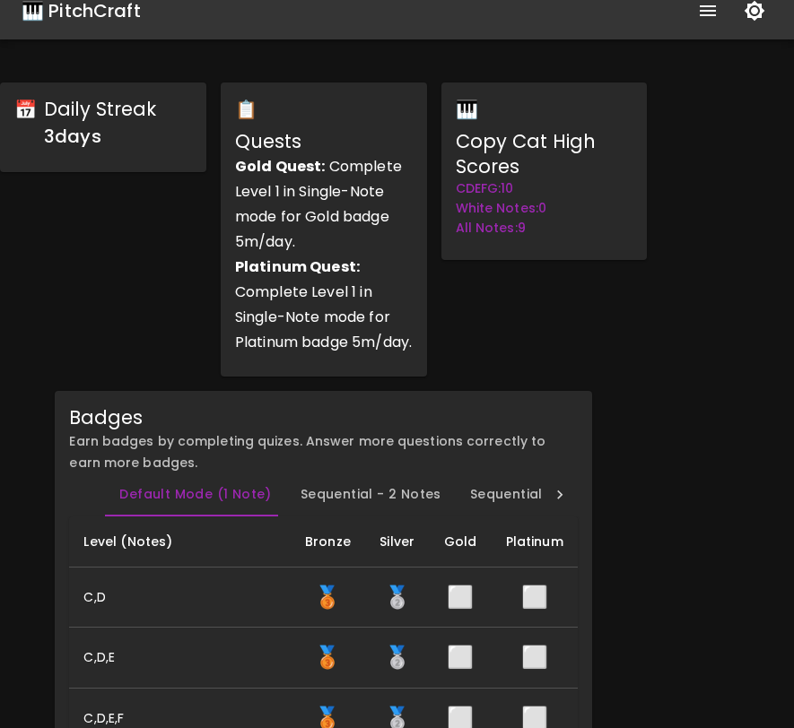
scroll to position [0, 0]
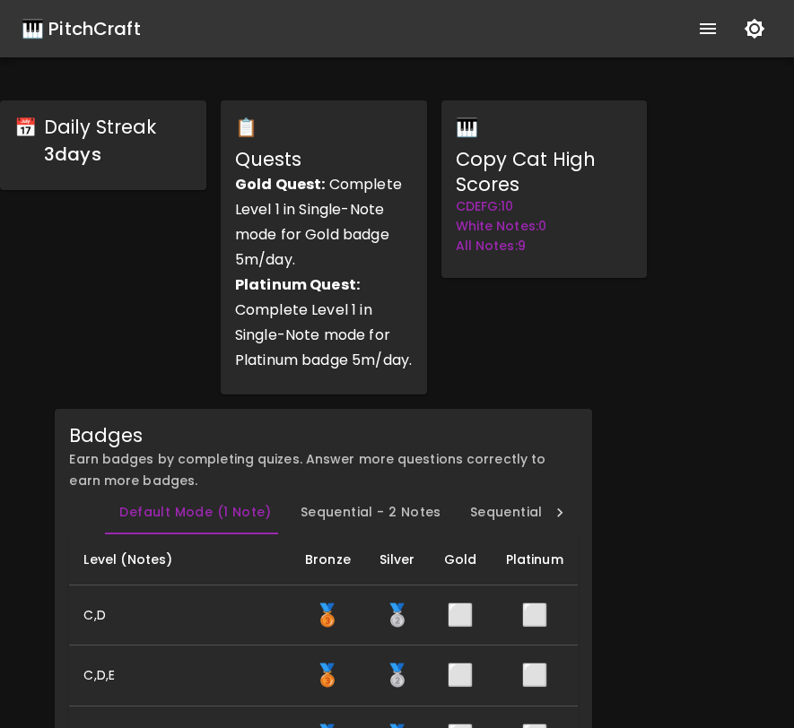
click at [135, 38] on div "🎹 PitchCraft" at bounding box center [81, 28] width 119 height 29
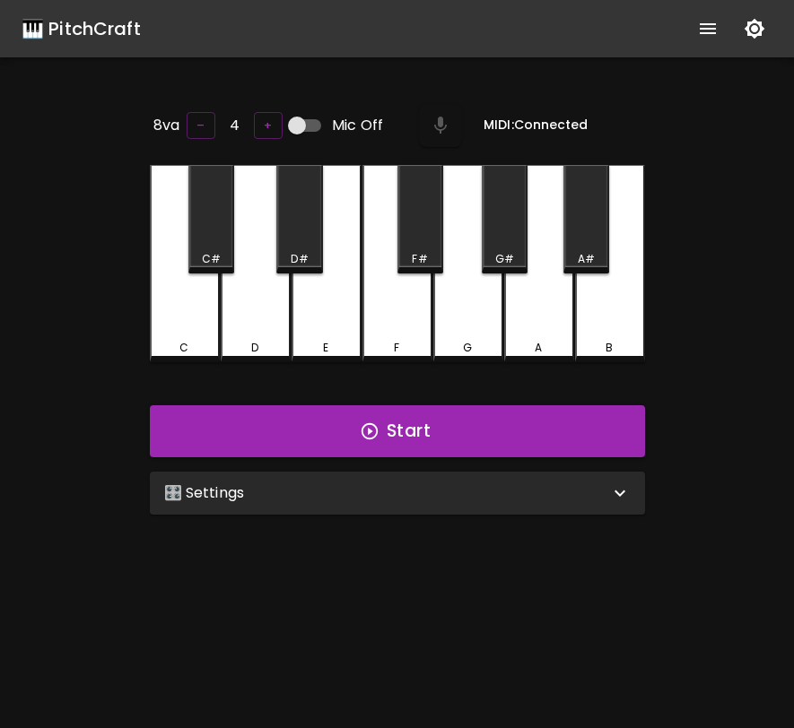
click at [411, 488] on div "🎛️ Settings" at bounding box center [386, 494] width 445 height 22
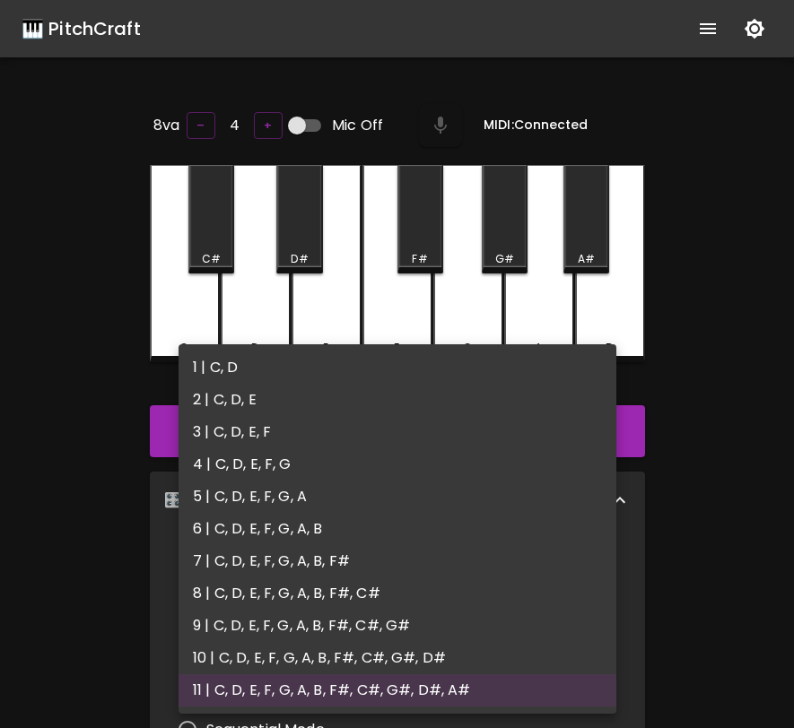
click at [401, 576] on body "🎹 PitchCraft About Badges Log Out 8va – 4 + Mic Off MIDI: Connected C C# D D# E…" at bounding box center [397, 594] width 794 height 1189
click at [372, 527] on li "6 | C, D, E, F, G, A, B" at bounding box center [398, 529] width 438 height 32
type input "11"
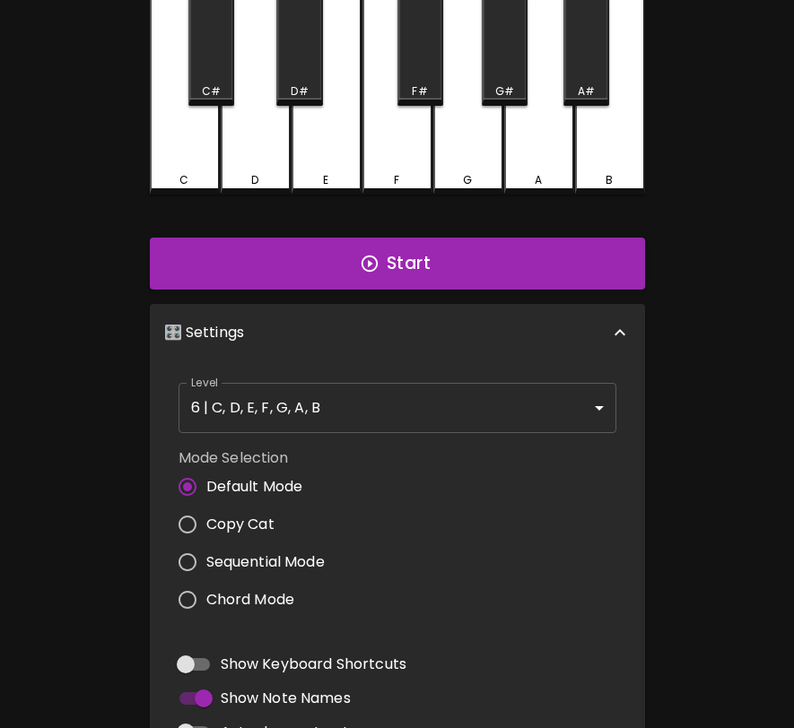
click at [244, 525] on span "Copy Cat" at bounding box center [240, 525] width 68 height 22
click at [206, 525] on input "Copy Cat" at bounding box center [188, 525] width 38 height 38
radio input "true"
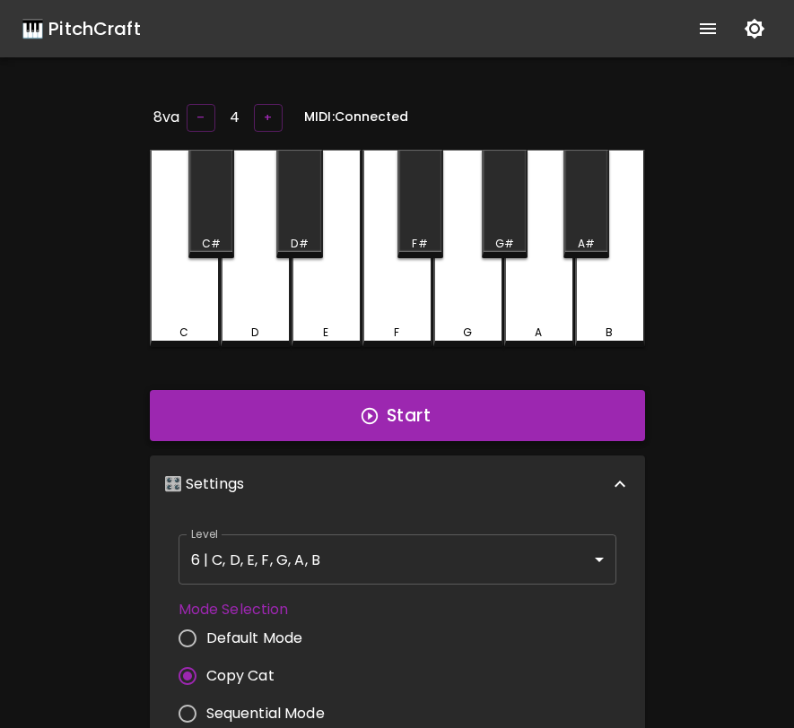
click at [386, 431] on button "Start" at bounding box center [397, 416] width 495 height 52
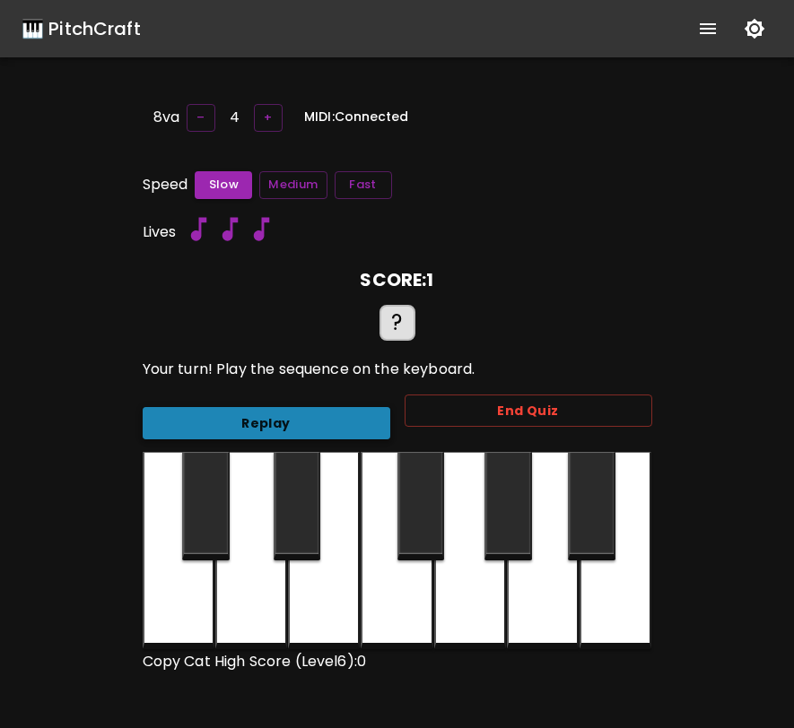
click at [368, 418] on button "Replay" at bounding box center [267, 423] width 248 height 33
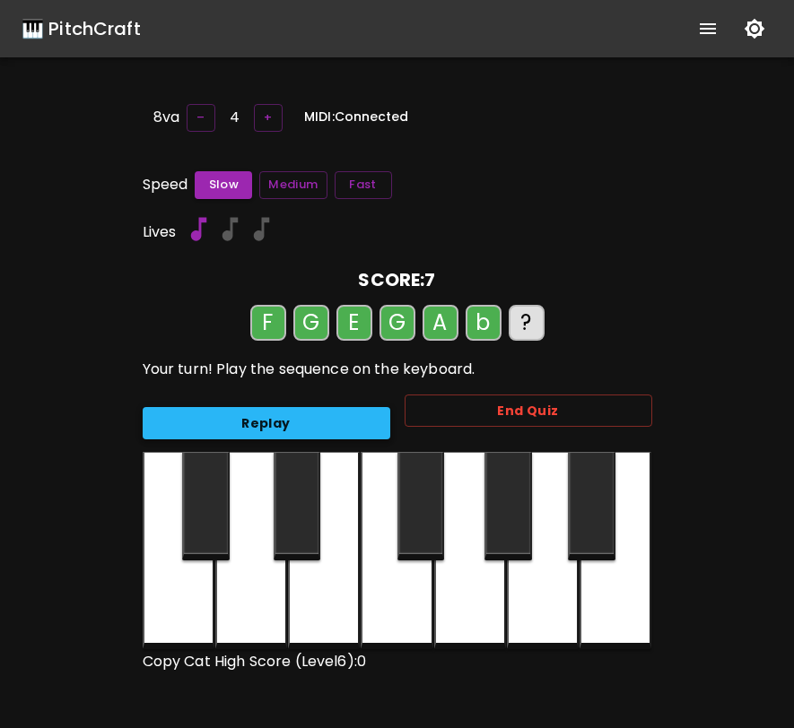
click at [368, 418] on button "Replay" at bounding box center [267, 423] width 248 height 33
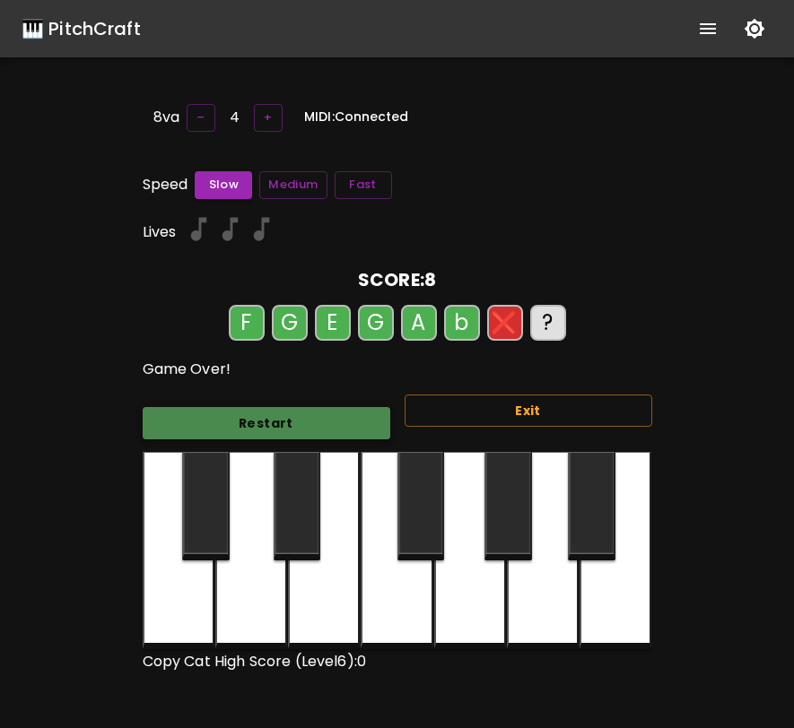
click at [368, 418] on button "Restart" at bounding box center [267, 423] width 248 height 33
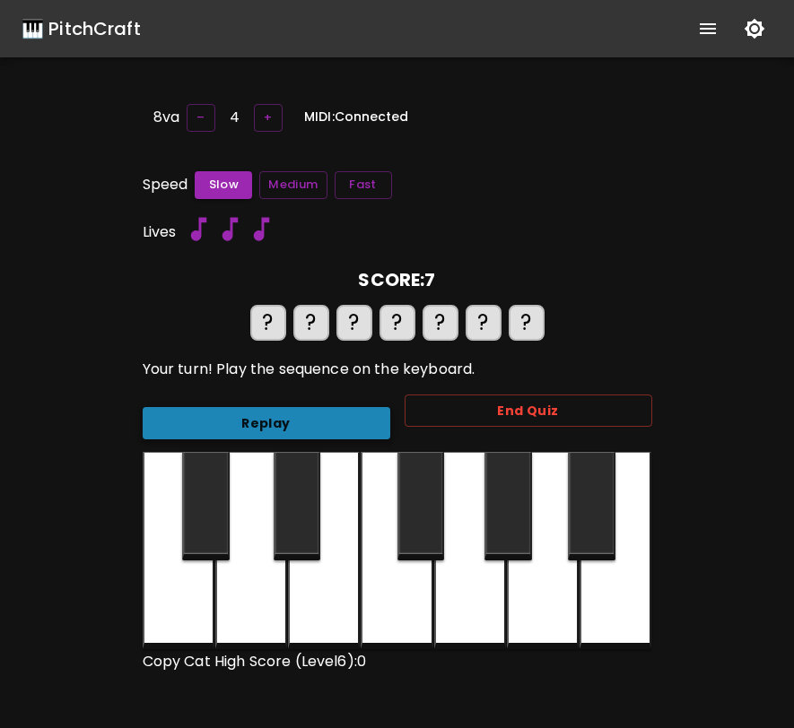
click at [363, 407] on button "Replay" at bounding box center [267, 423] width 248 height 33
click at [362, 407] on button "Replay" at bounding box center [267, 423] width 248 height 33
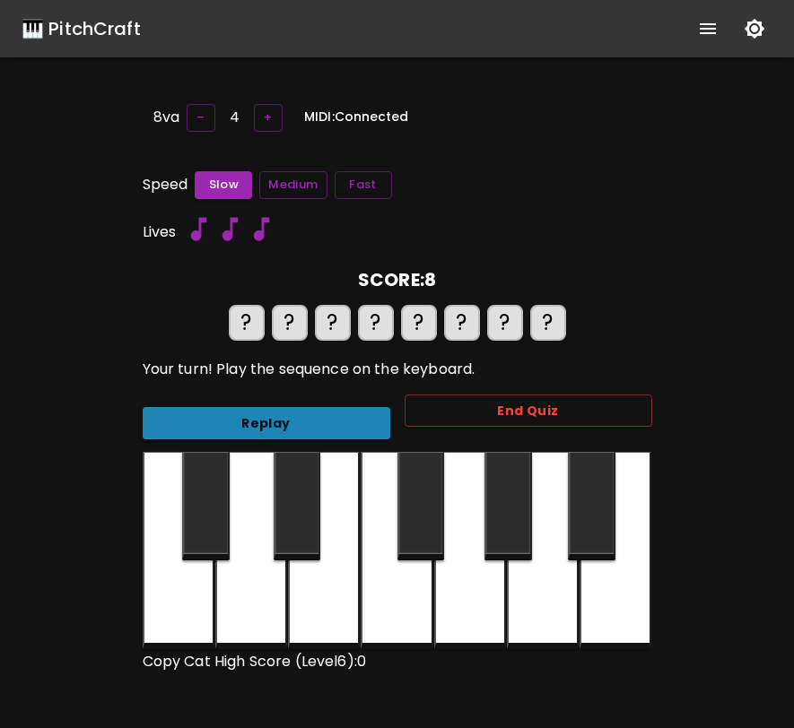
click at [362, 407] on button "Replay" at bounding box center [267, 423] width 248 height 33
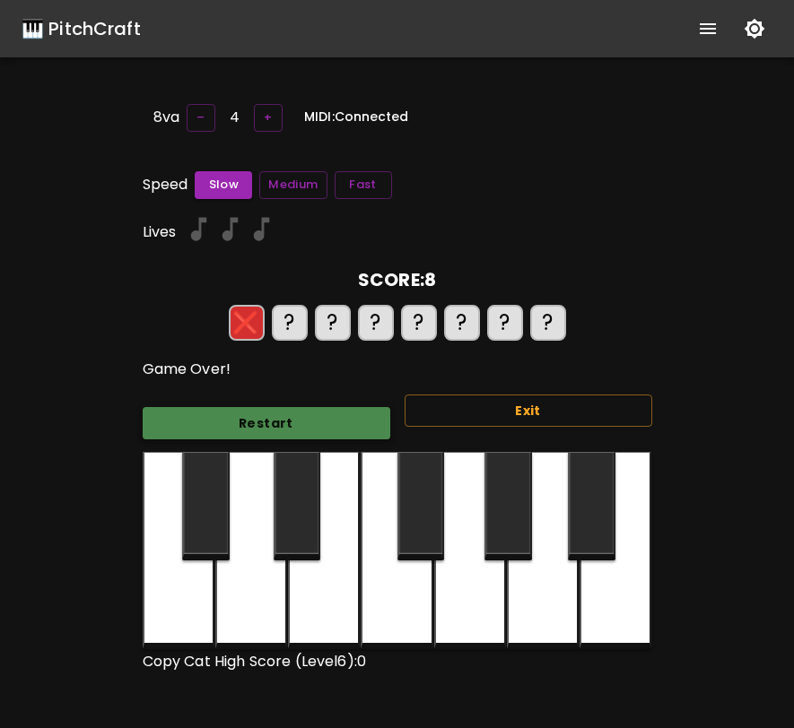
click at [362, 407] on button "Restart" at bounding box center [267, 423] width 248 height 33
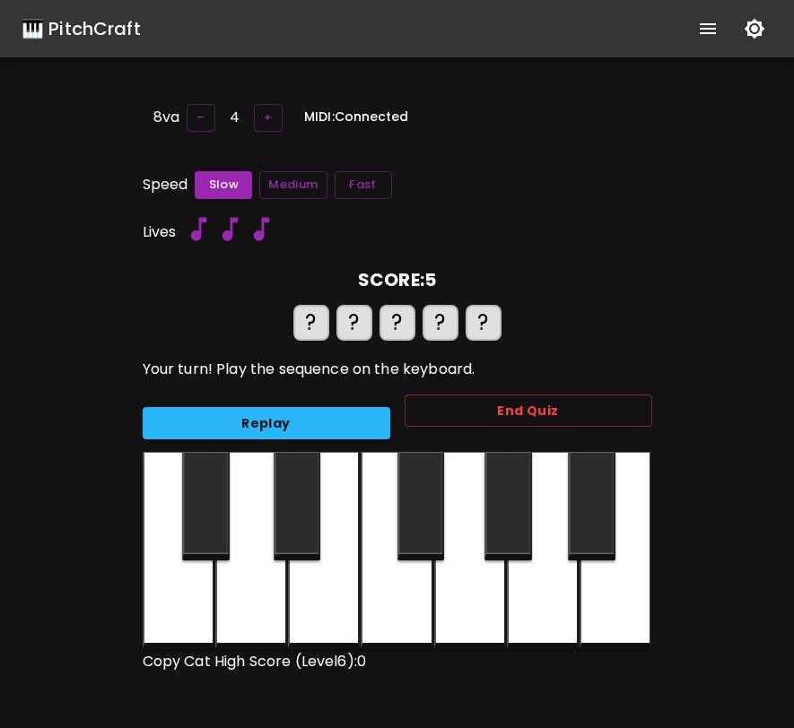
click at [361, 197] on div "Speed Slow Medium Fast Lives SCORE: 5 ? ? ? ? ? Your turn! Play the sequence on…" at bounding box center [398, 422] width 510 height 503
click at [361, 177] on button "Fast" at bounding box center [363, 185] width 57 height 28
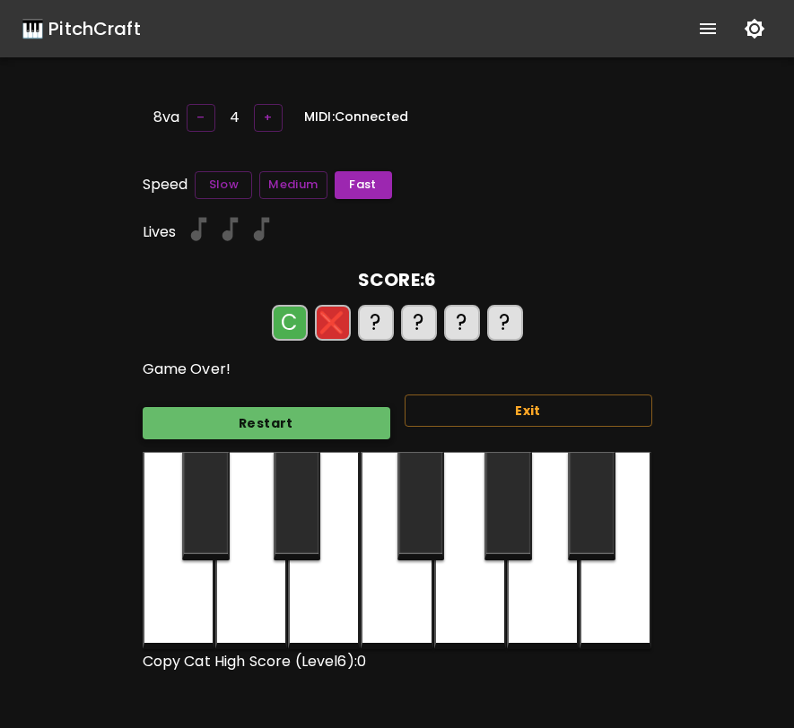
click at [282, 422] on button "Restart" at bounding box center [267, 423] width 248 height 33
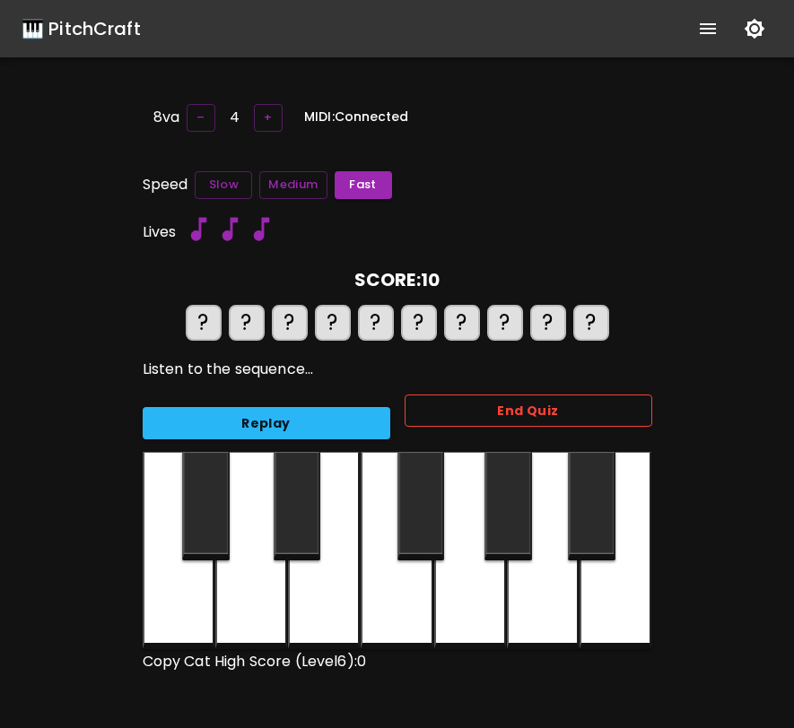
click at [435, 410] on button "End Quiz" at bounding box center [529, 411] width 248 height 33
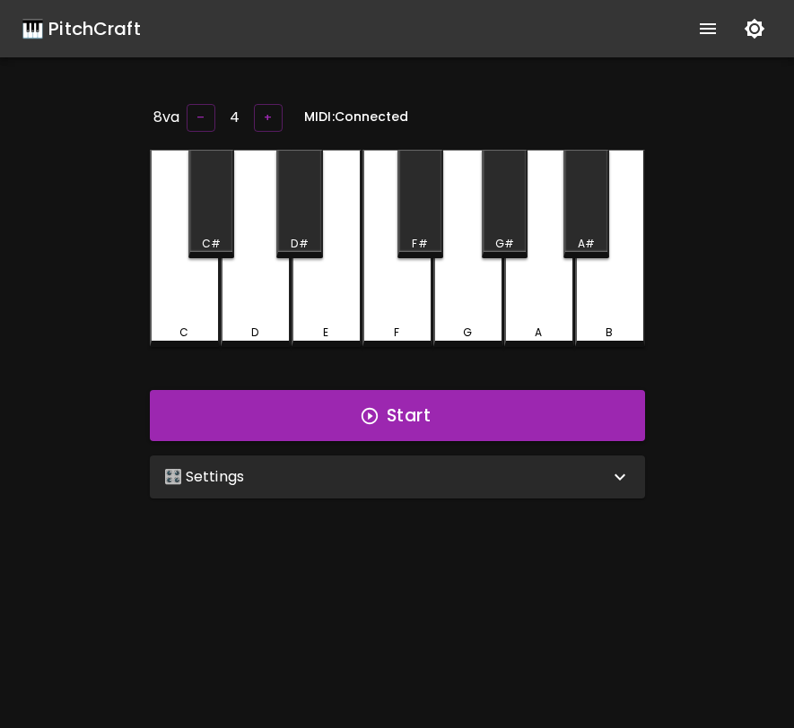
click at [706, 29] on icon "show more" at bounding box center [708, 28] width 16 height 11
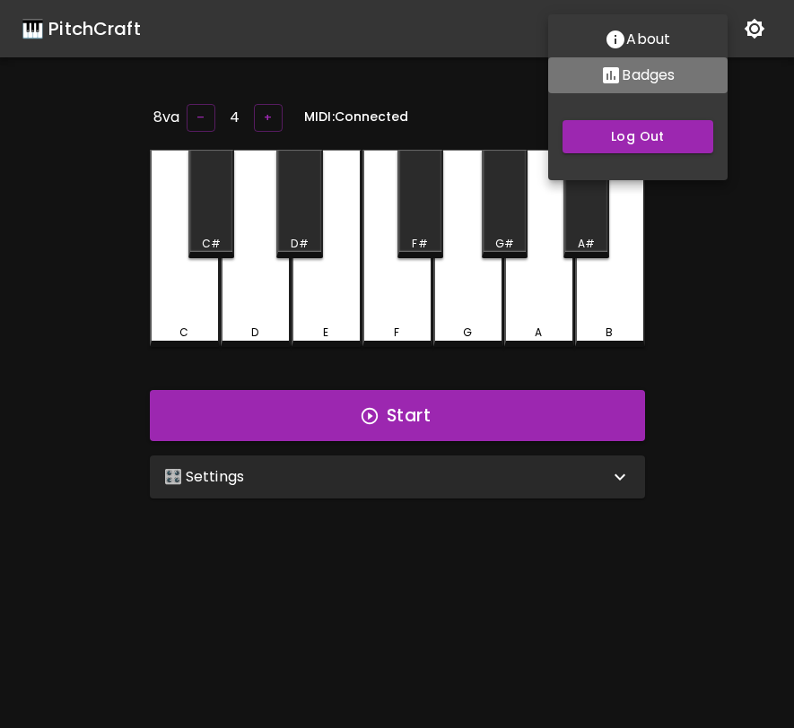
click at [659, 79] on p "Badges" at bounding box center [648, 76] width 53 height 22
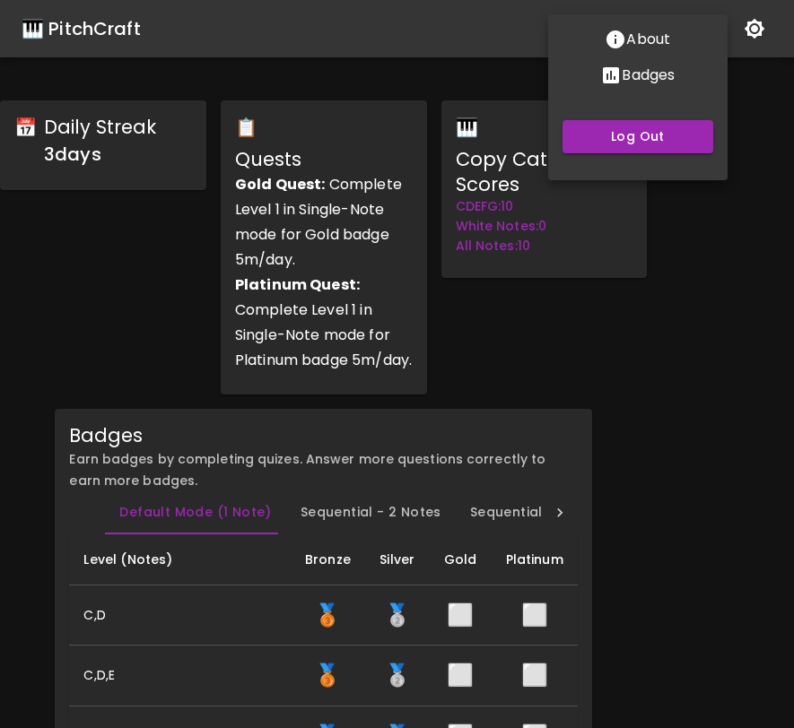
click at [605, 301] on div at bounding box center [397, 364] width 794 height 728
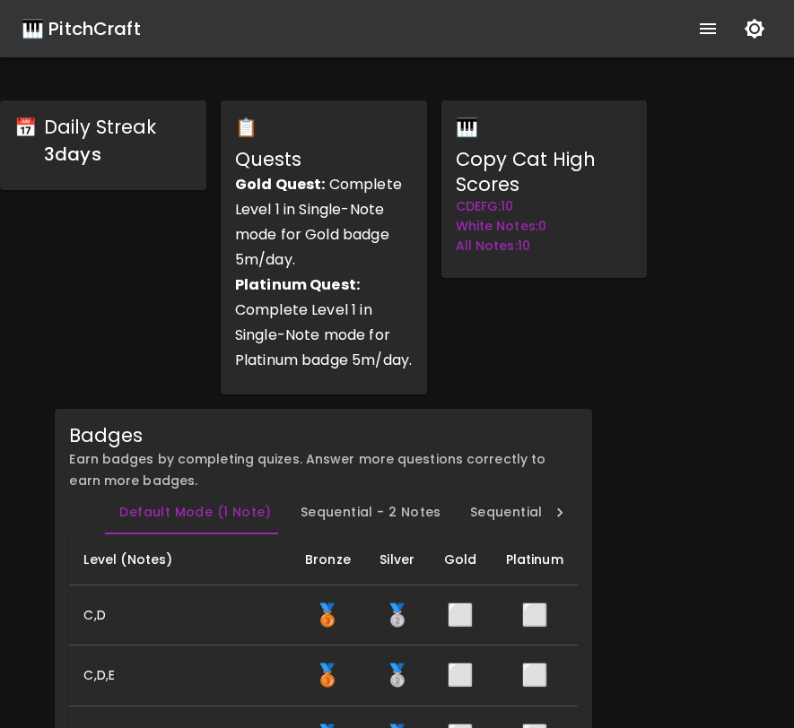
click at [119, 25] on div "🎹 PitchCraft" at bounding box center [81, 28] width 119 height 29
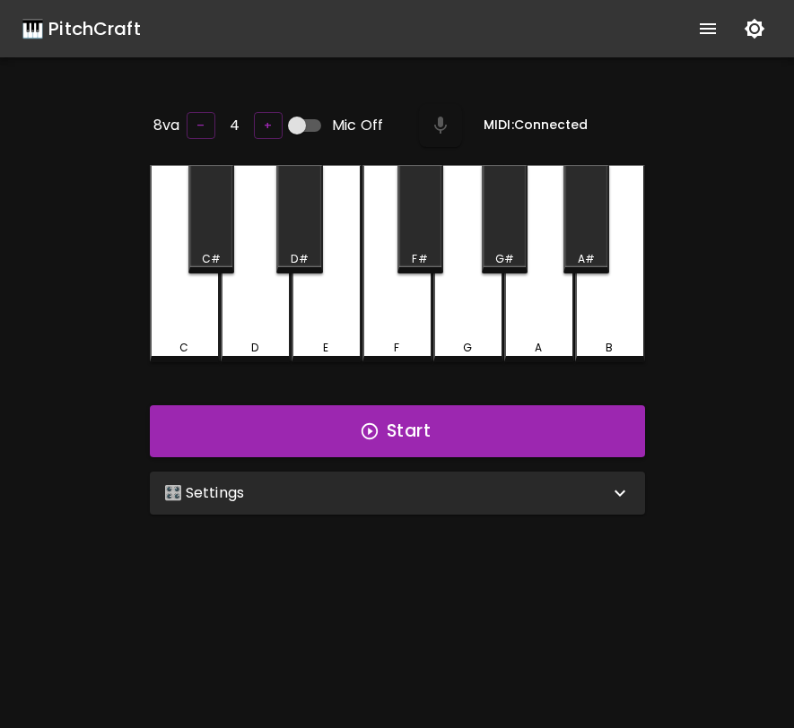
click at [516, 496] on div "🎛️ Settings" at bounding box center [386, 494] width 445 height 22
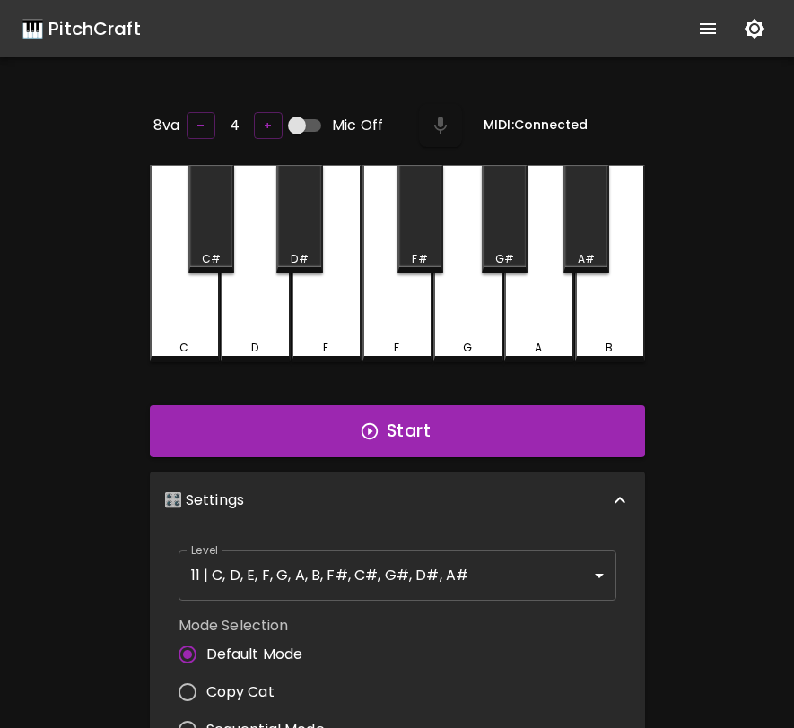
click at [448, 577] on body "🎹 PitchCraft About Badges Log Out 8va – 4 + Mic Off MIDI: Connected C C# D D# E…" at bounding box center [397, 594] width 794 height 1189
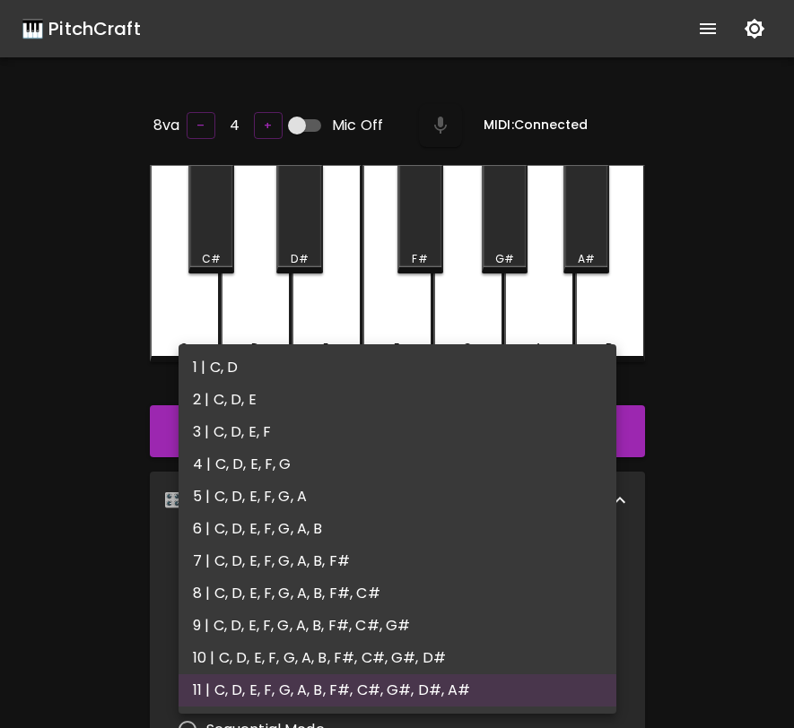
click at [440, 536] on li "6 | C, D, E, F, G, A, B" at bounding box center [398, 529] width 438 height 32
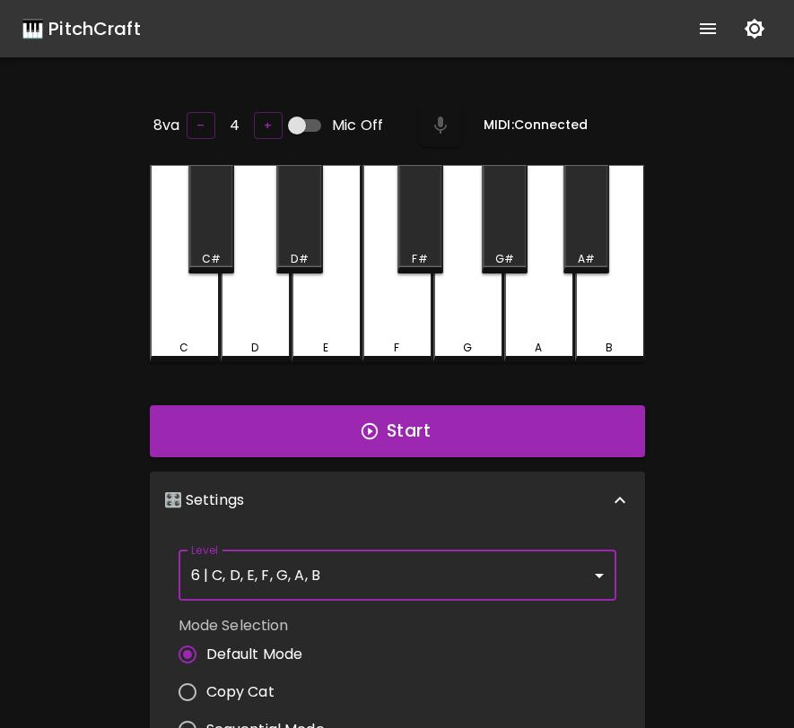
click at [449, 552] on body "🎹 PitchCraft About Badges Log Out 8va – 4 + Mic Off MIDI: Connected C C# D D# E…" at bounding box center [397, 594] width 794 height 1189
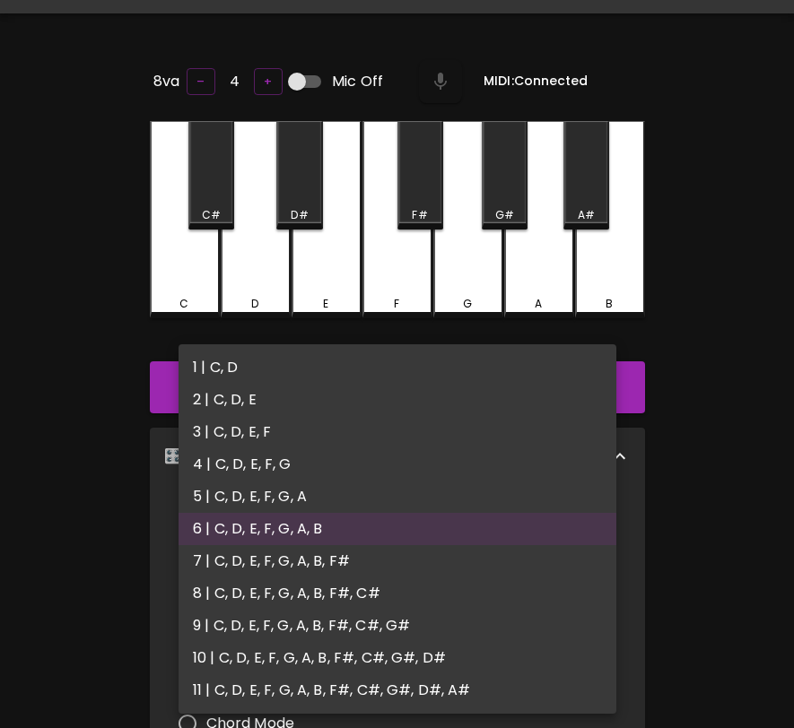
scroll to position [115, 0]
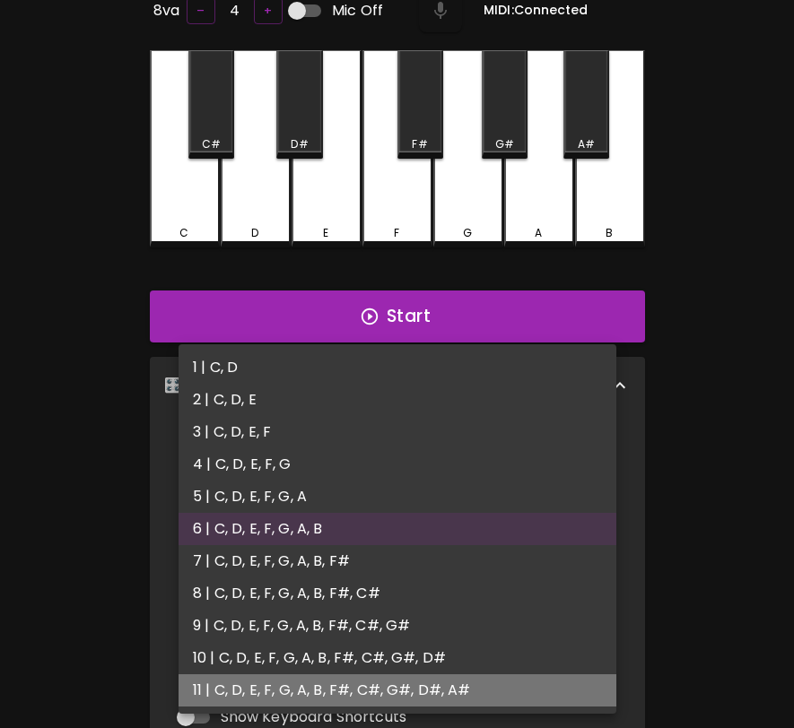
click at [438, 688] on li "11 | C, D, E, F, G, A, B, F#, C#, G#, D#, A#" at bounding box center [398, 691] width 438 height 32
type input "21"
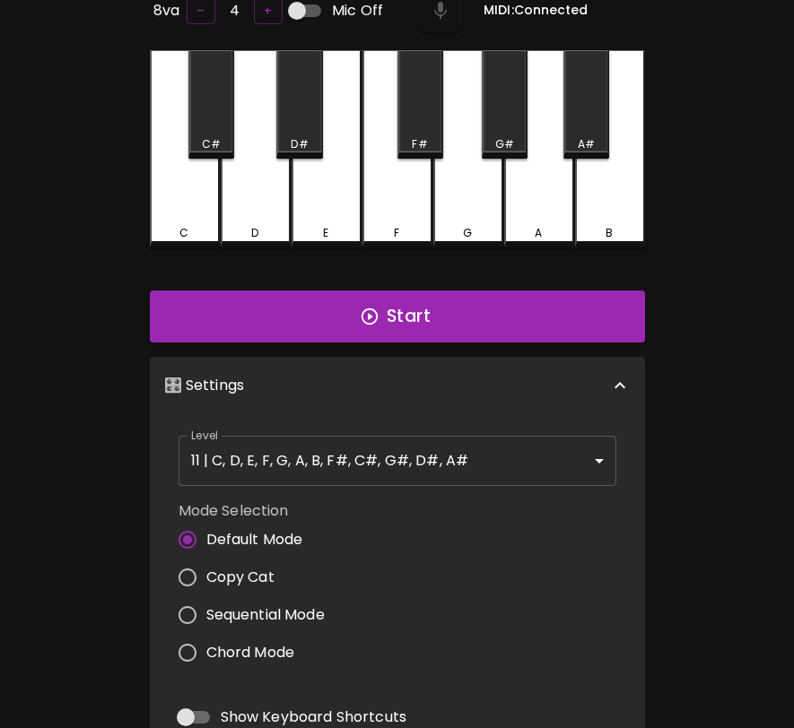
click at [264, 569] on span "Copy Cat" at bounding box center [240, 578] width 68 height 22
click at [206, 569] on input "Copy Cat" at bounding box center [188, 578] width 38 height 38
radio input "true"
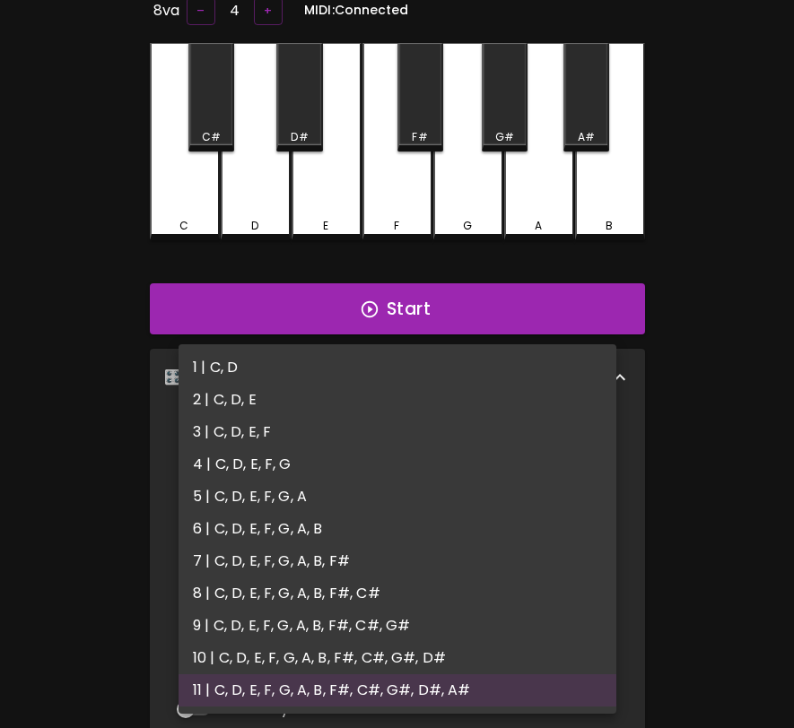
click at [427, 443] on body "🎹 PitchCraft About Badges Log Out 8va – 4 + MIDI: Connected C C# D D# E F F# G …" at bounding box center [397, 479] width 794 height 1172
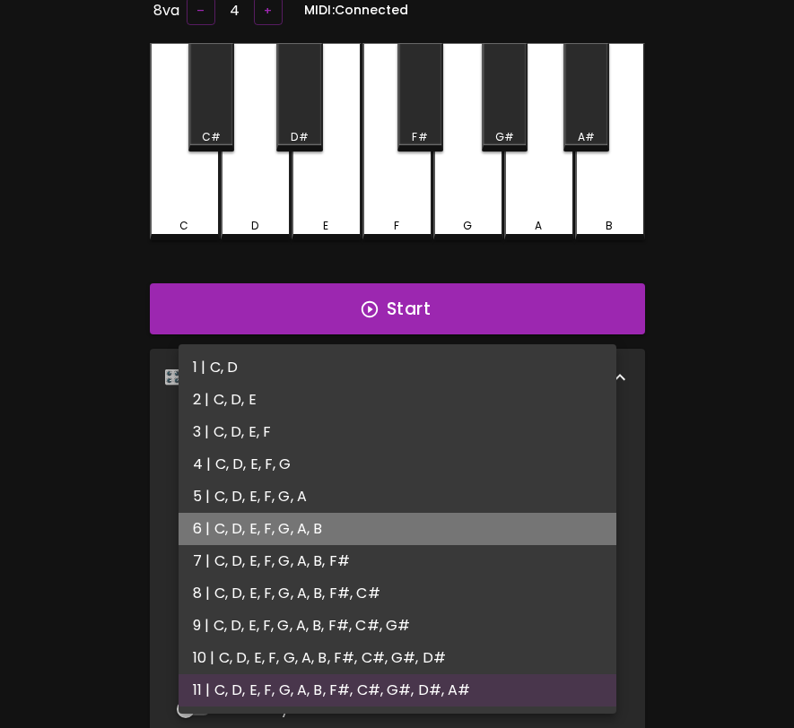
click at [391, 533] on li "6 | C, D, E, F, G, A, B" at bounding box center [398, 529] width 438 height 32
type input "11"
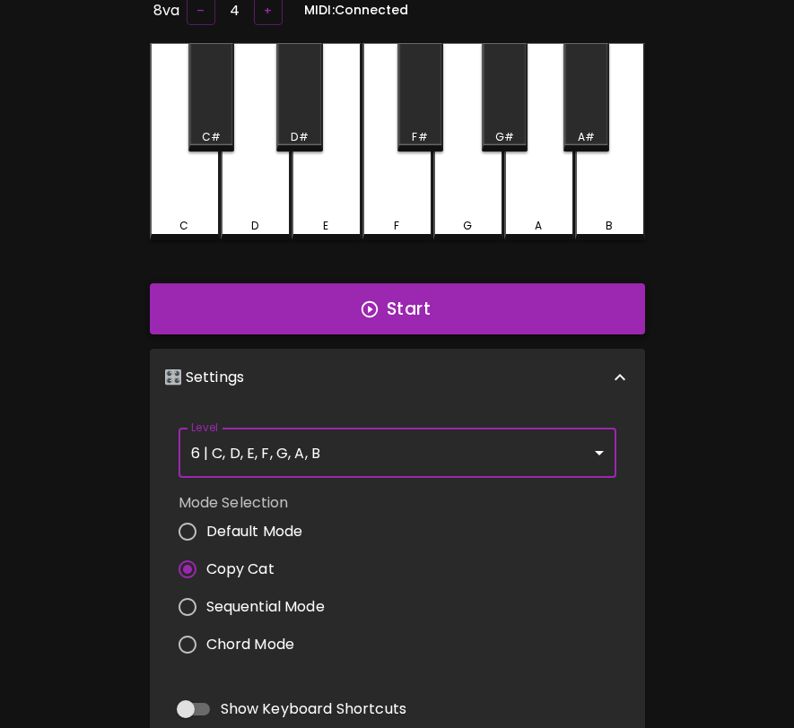
click at [500, 318] on button "Start" at bounding box center [397, 309] width 495 height 52
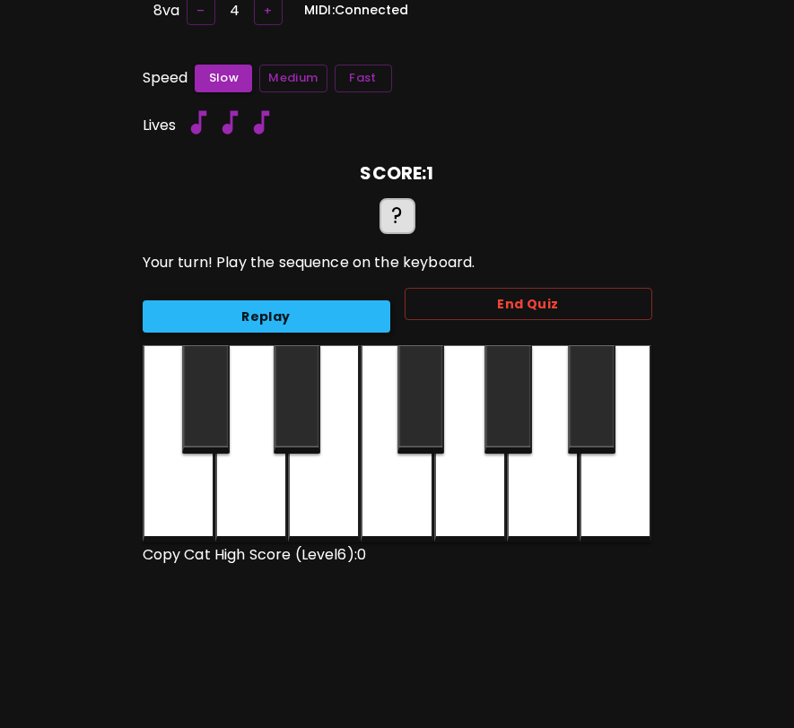
click at [349, 318] on button "Replay" at bounding box center [267, 317] width 248 height 33
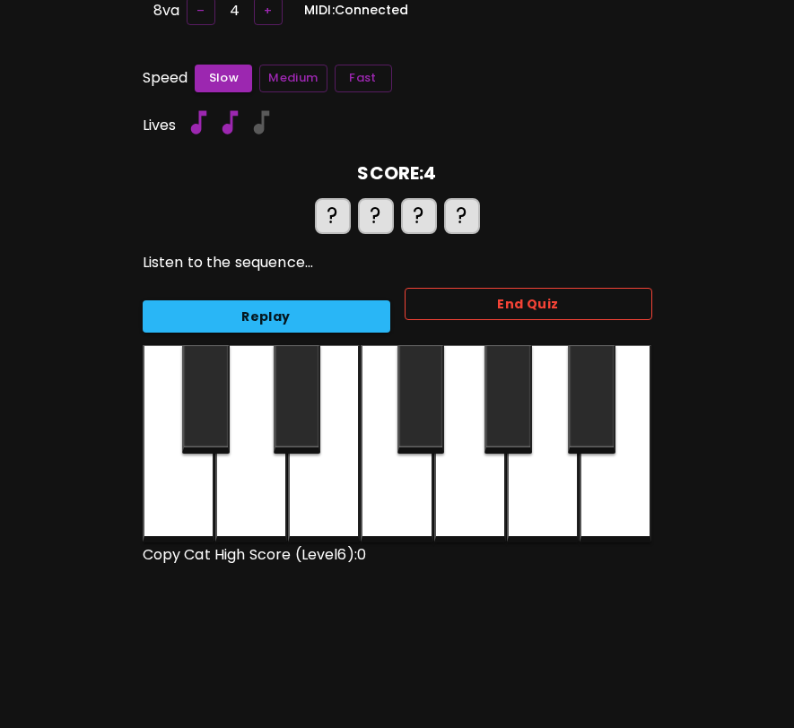
click at [440, 288] on button "End Quiz" at bounding box center [529, 304] width 248 height 33
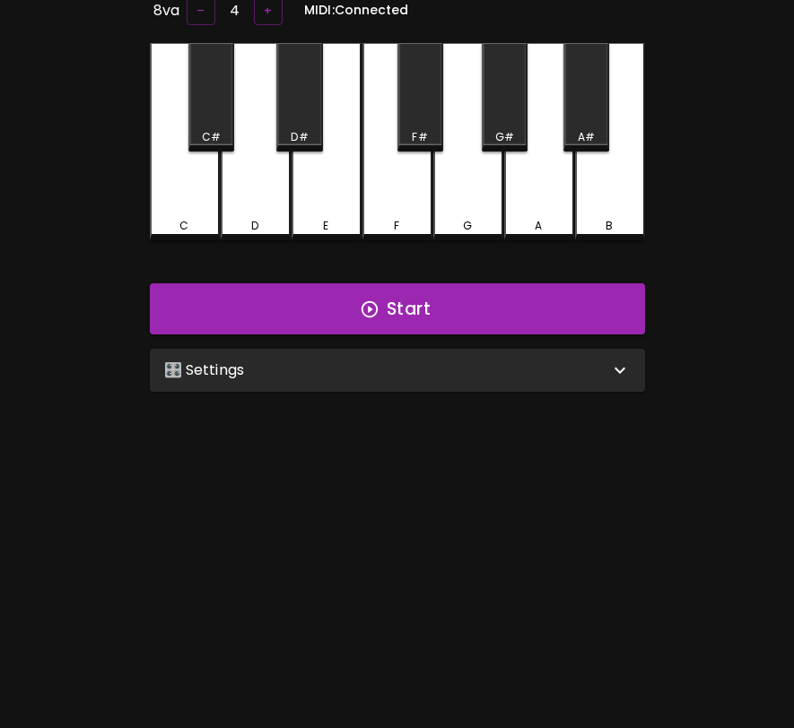
scroll to position [0, 0]
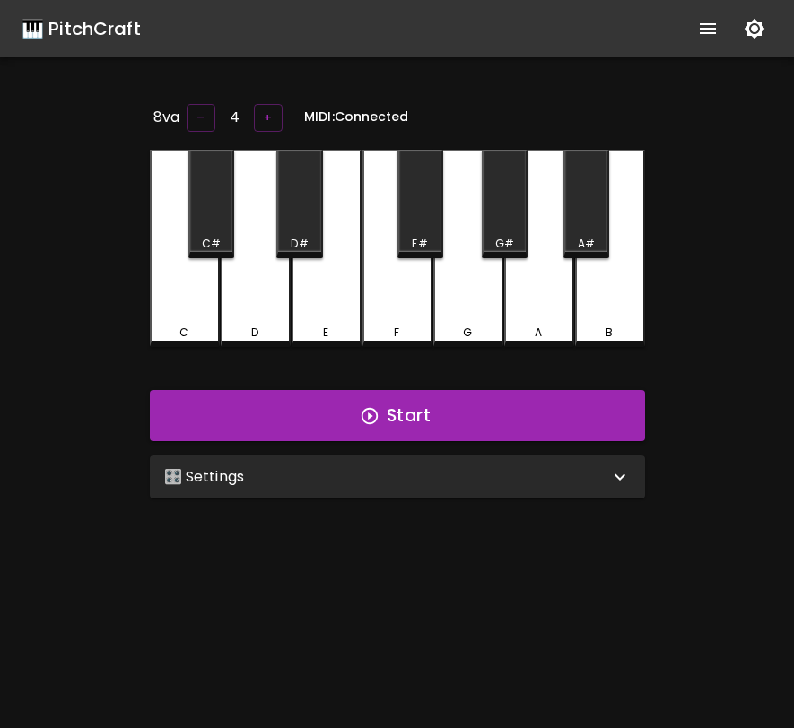
click at [716, 30] on icon "show more" at bounding box center [708, 29] width 22 height 22
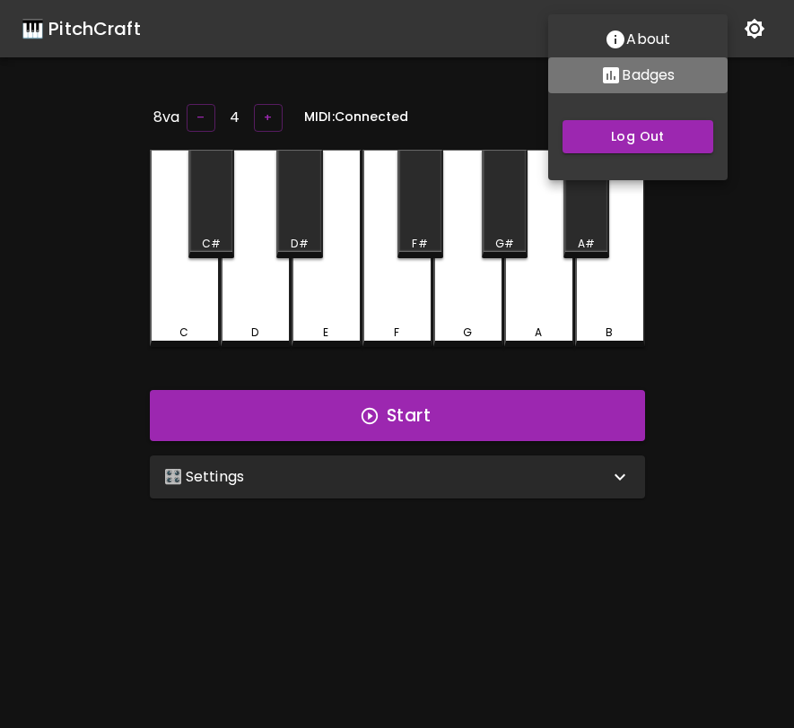
click at [644, 75] on p "Badges" at bounding box center [648, 76] width 53 height 22
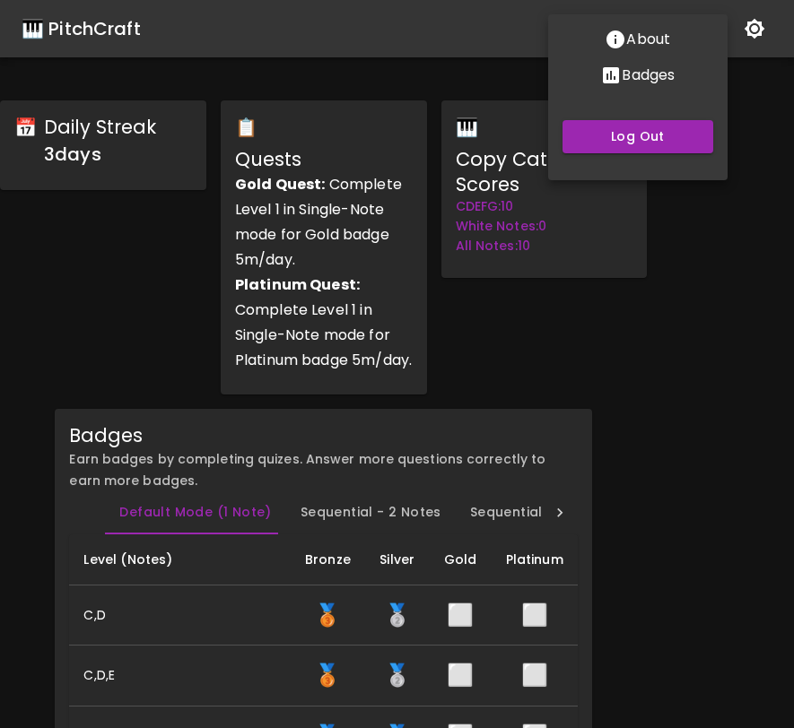
click at [599, 276] on div at bounding box center [397, 364] width 794 height 728
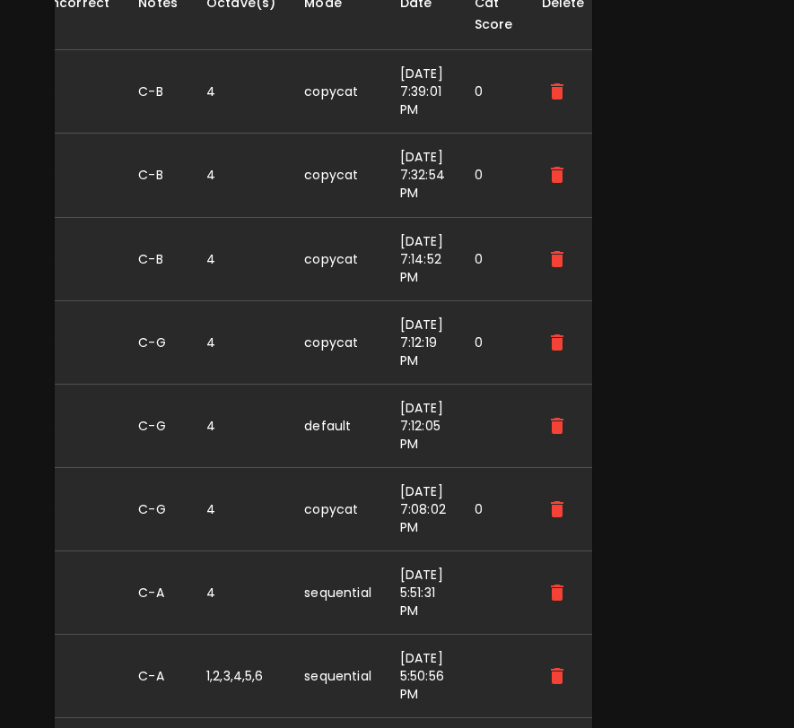
scroll to position [0, 226]
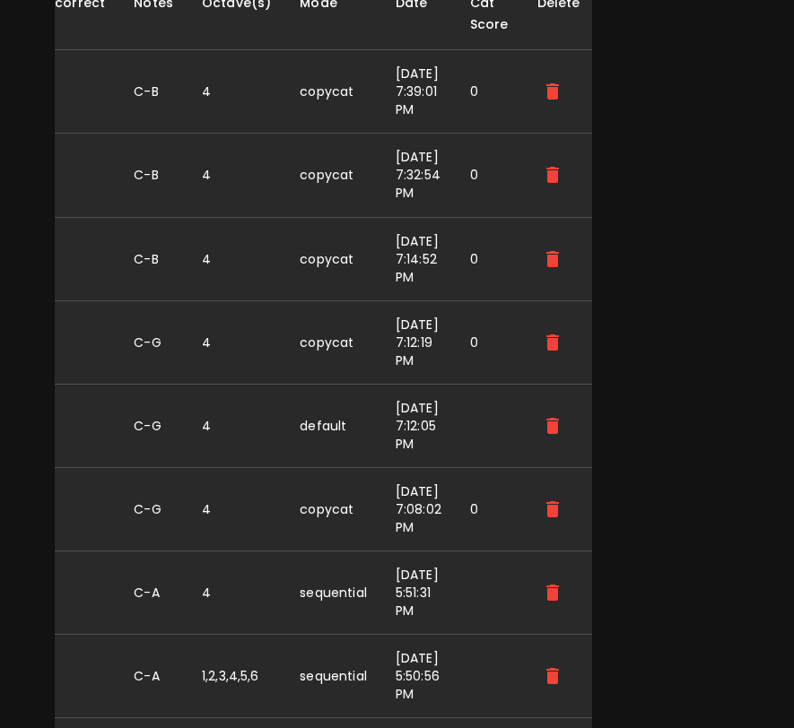
click at [553, 183] on icon "delete" at bounding box center [552, 175] width 13 height 16
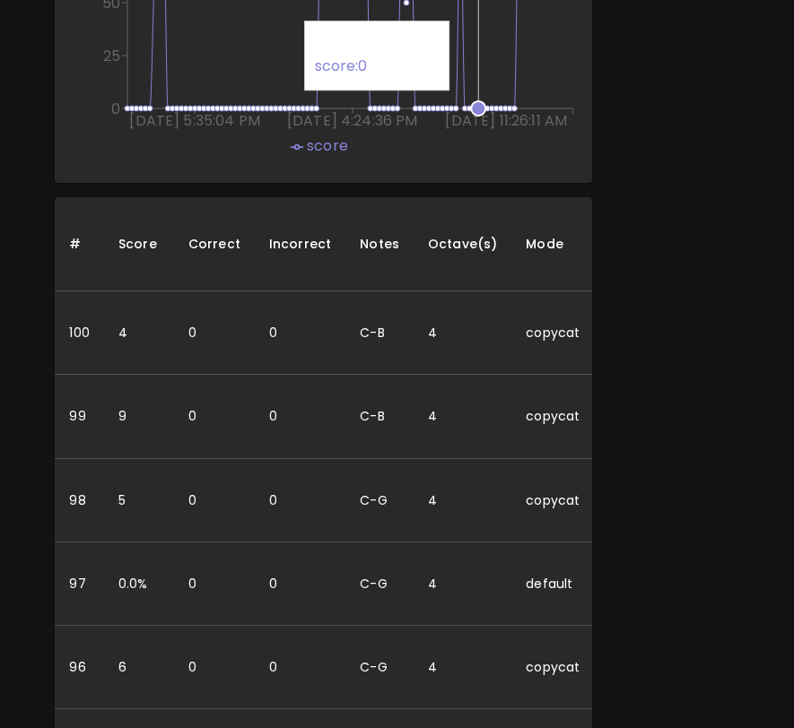
scroll to position [1759, 0]
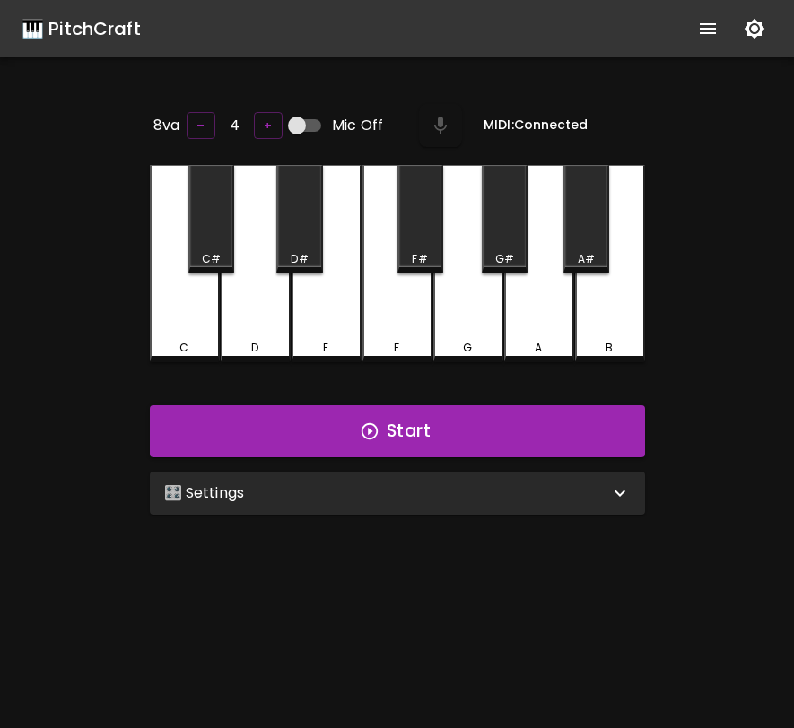
click at [500, 489] on div "🎛️ Settings" at bounding box center [386, 494] width 445 height 22
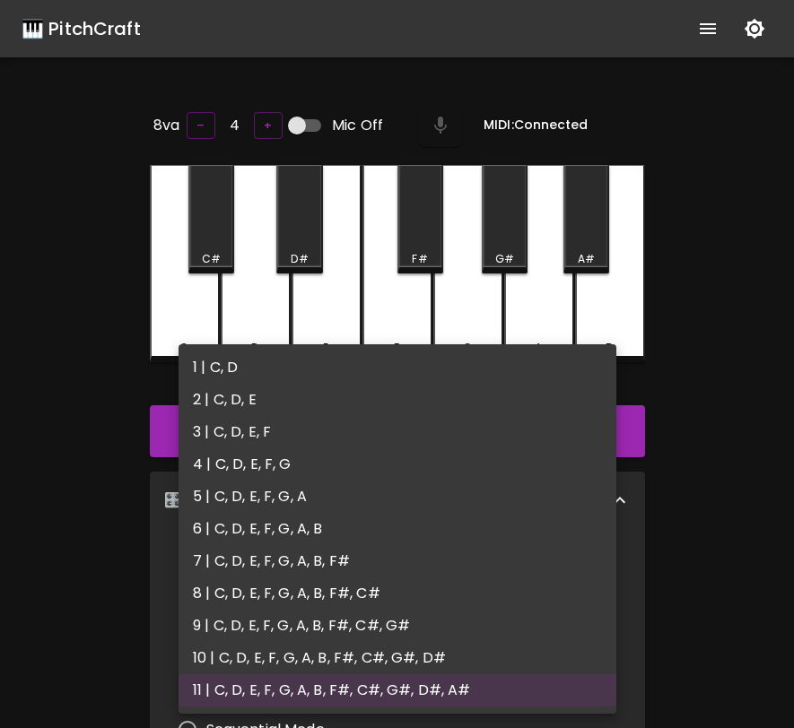
click at [492, 571] on body "🎹 PitchCraft About Badges Log Out 8va – 4 + Mic Off MIDI: Connected C C# D D# E…" at bounding box center [397, 594] width 794 height 1189
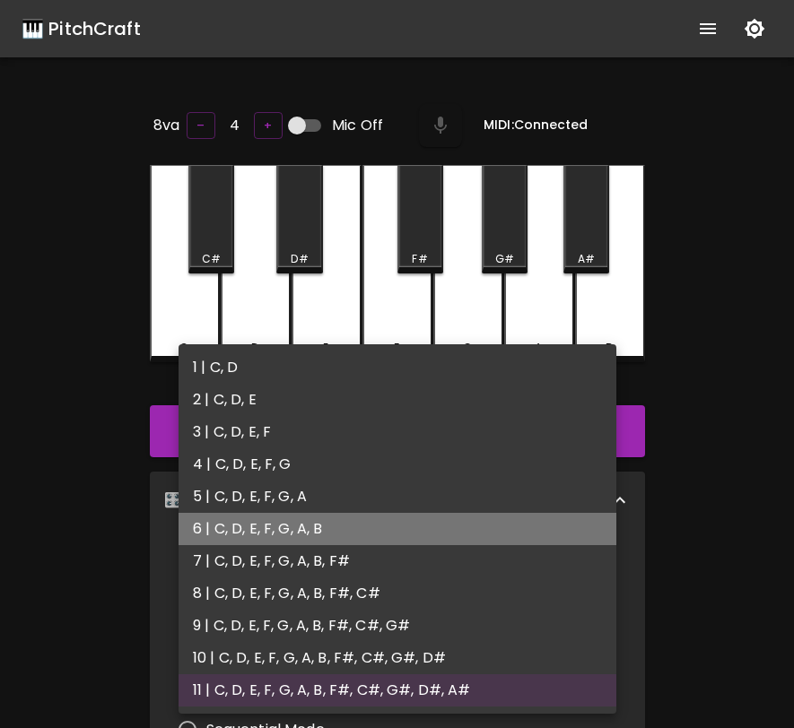
click at [489, 537] on li "6 | C, D, E, F, G, A, B" at bounding box center [398, 529] width 438 height 32
type input "11"
